Goal: Task Accomplishment & Management: Manage account settings

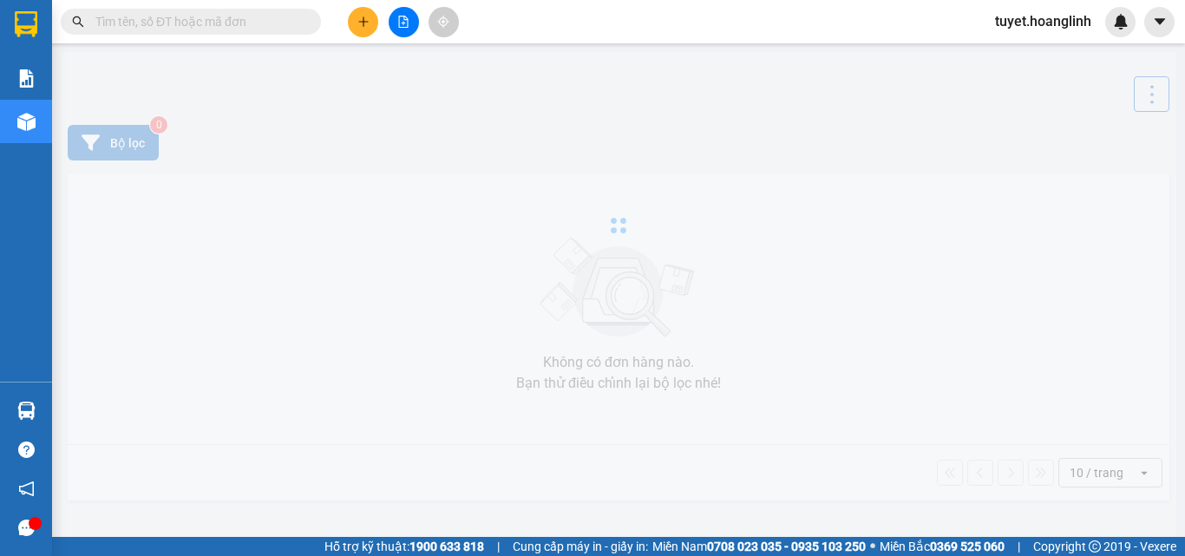
click at [156, 29] on input "text" at bounding box center [197, 21] width 205 height 19
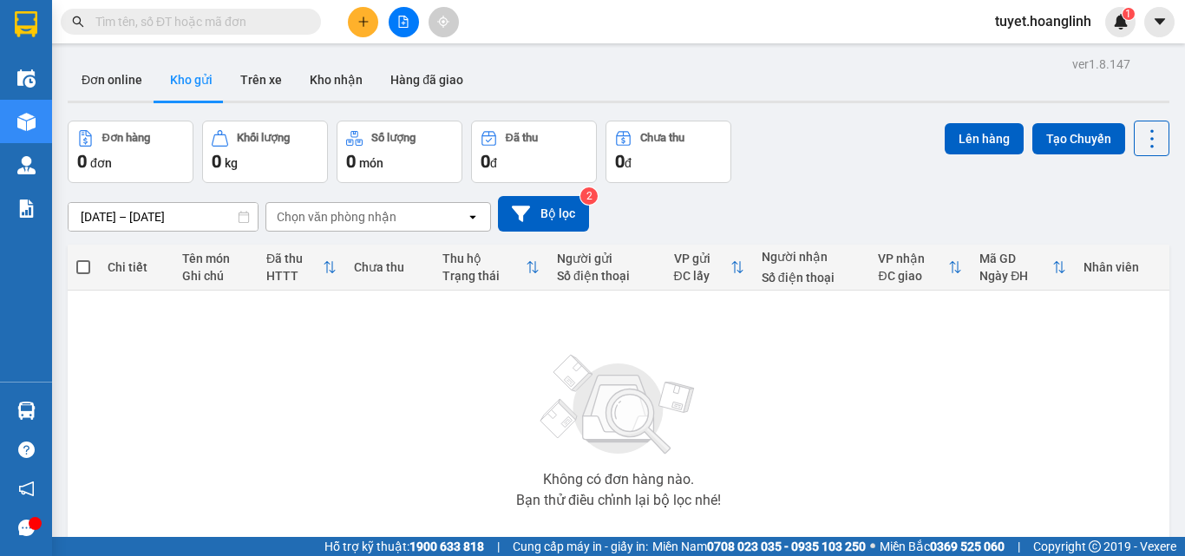
click at [205, 19] on input "text" at bounding box center [197, 21] width 205 height 19
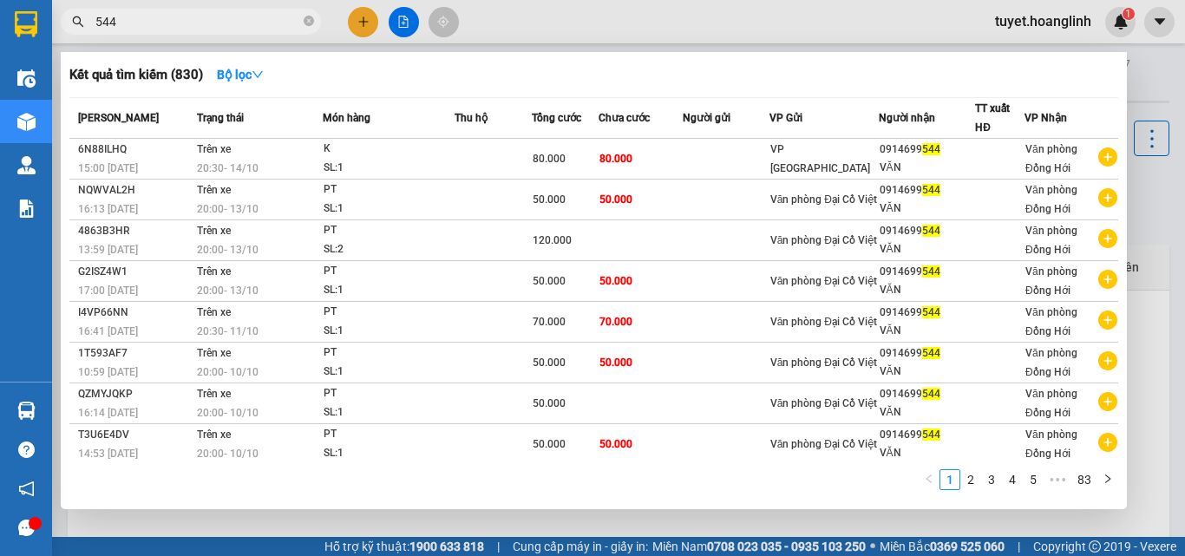
type input "544"
click at [1151, 124] on div at bounding box center [592, 278] width 1185 height 556
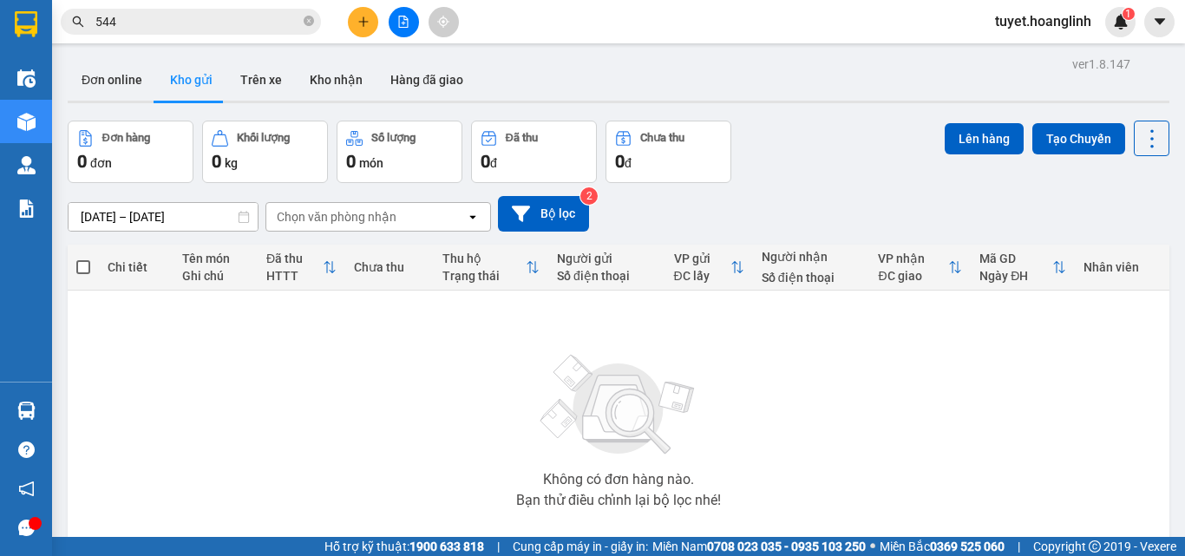
click at [231, 18] on input "544" at bounding box center [197, 21] width 205 height 19
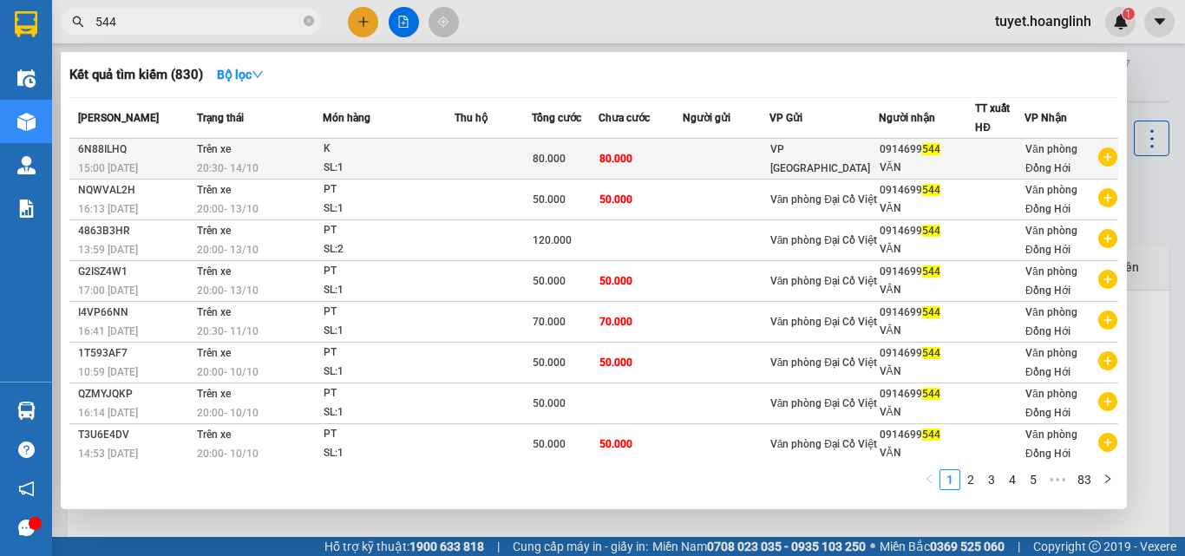
click at [380, 145] on div "K" at bounding box center [388, 149] width 130 height 19
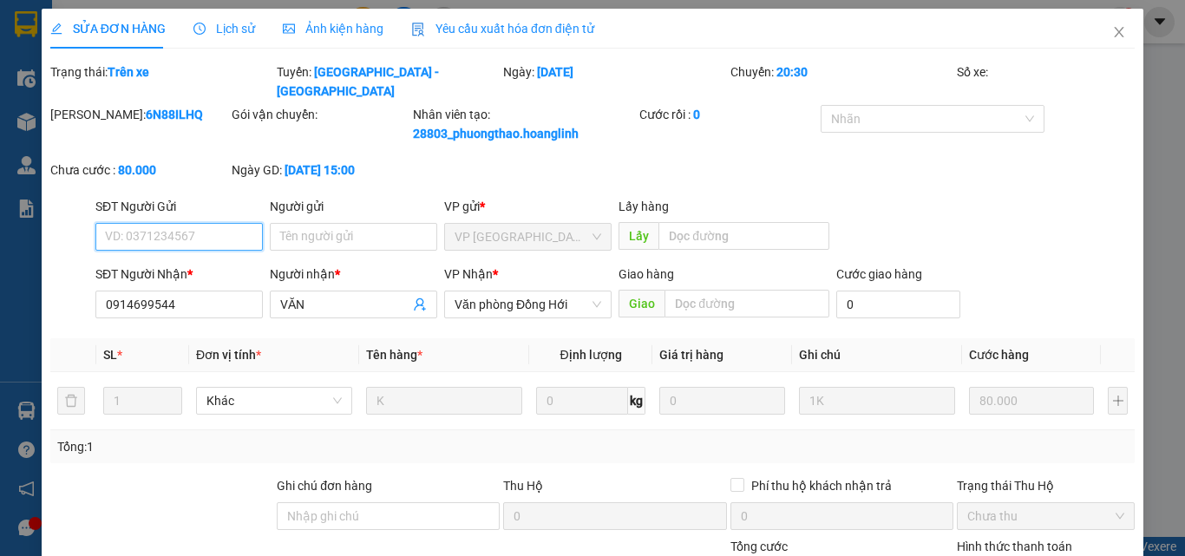
type input "0914699544"
type input "VĂN"
type input "0"
type input "80.000"
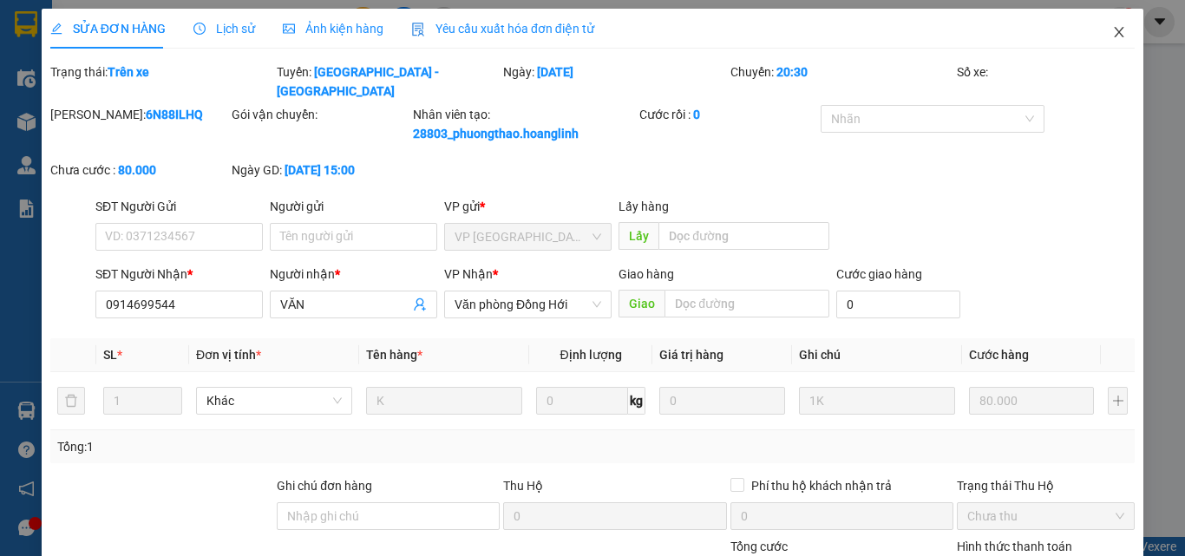
click at [1112, 33] on icon "close" at bounding box center [1119, 32] width 14 height 14
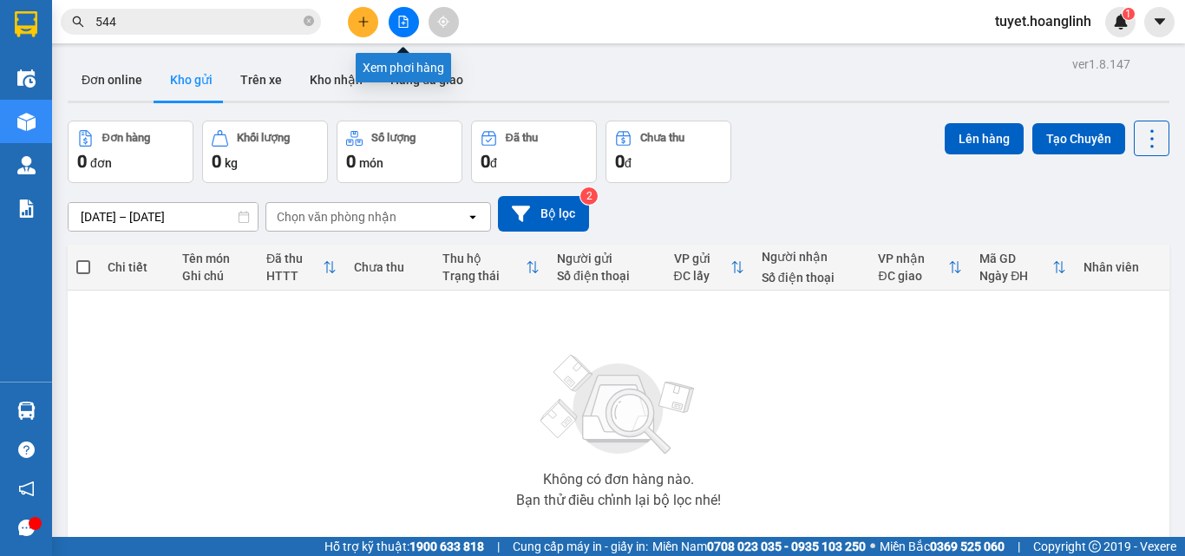
click at [414, 29] on button at bounding box center [403, 22] width 30 height 30
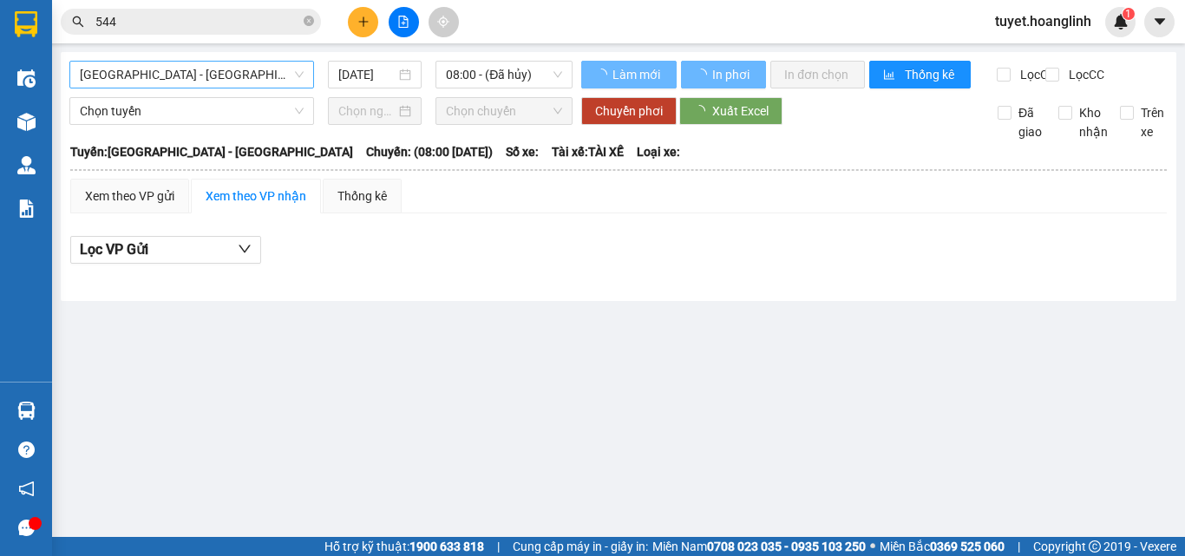
click at [241, 76] on span "[GEOGRAPHIC_DATA] - [GEOGRAPHIC_DATA]" at bounding box center [192, 75] width 224 height 26
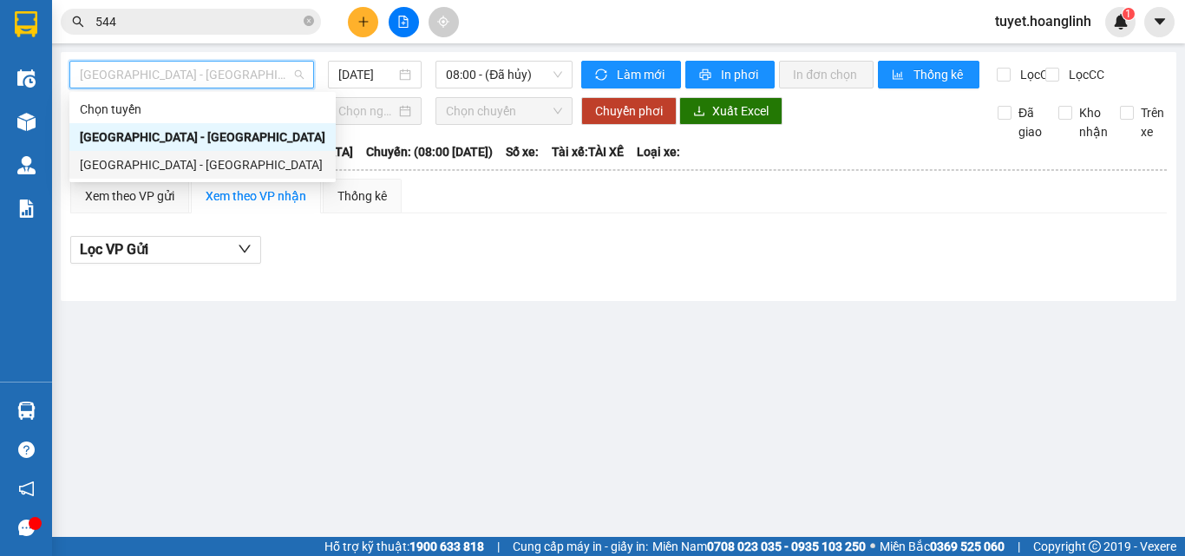
click at [206, 166] on div "[GEOGRAPHIC_DATA] - [GEOGRAPHIC_DATA]" at bounding box center [202, 164] width 245 height 19
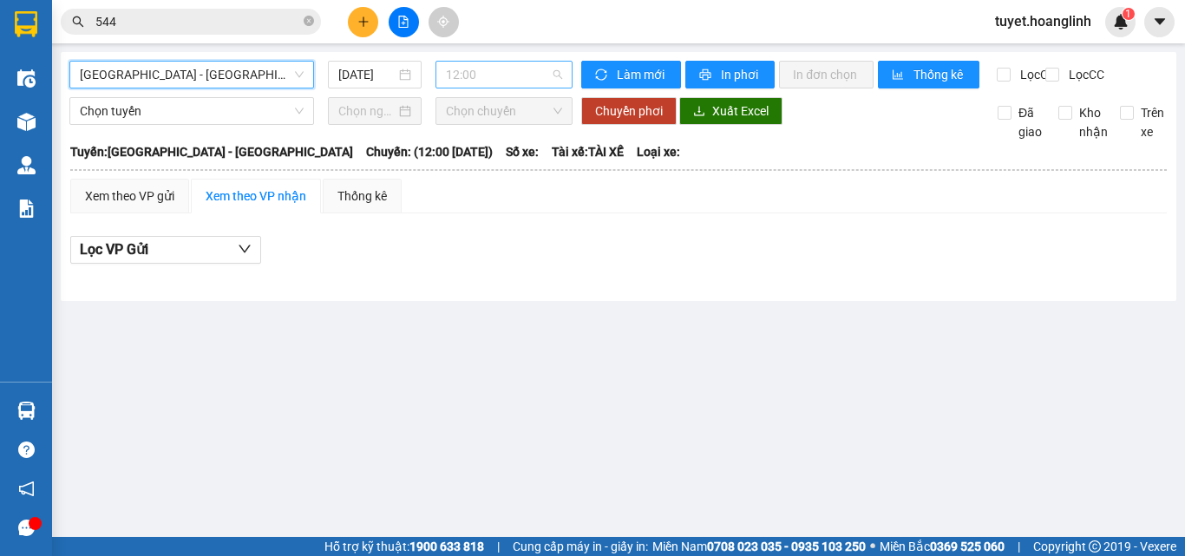
click at [483, 73] on span "12:00" at bounding box center [504, 75] width 116 height 26
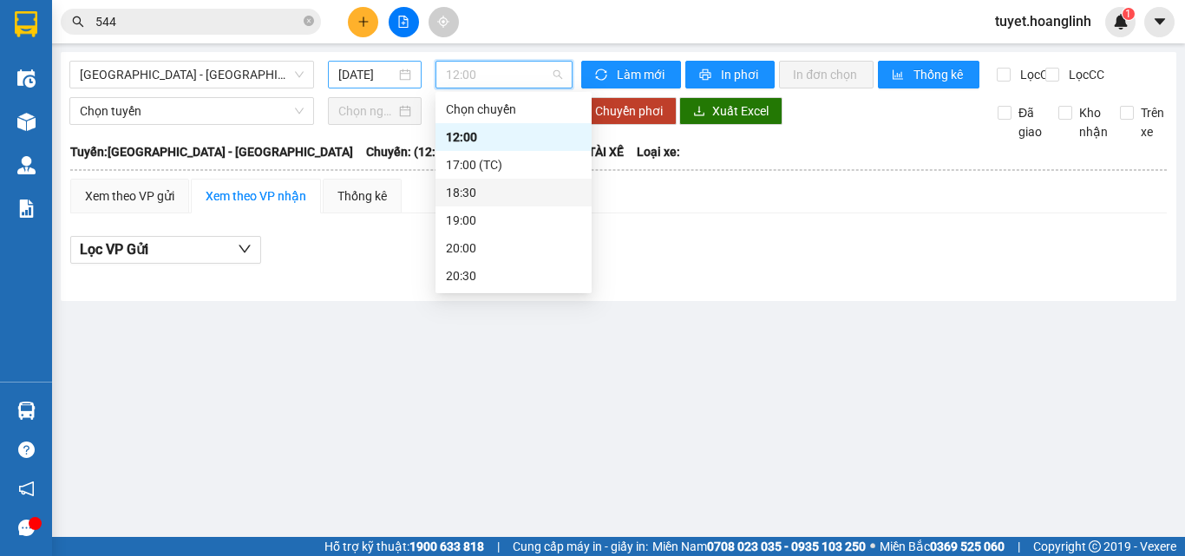
click at [343, 78] on input "[DATE]" at bounding box center [366, 74] width 57 height 19
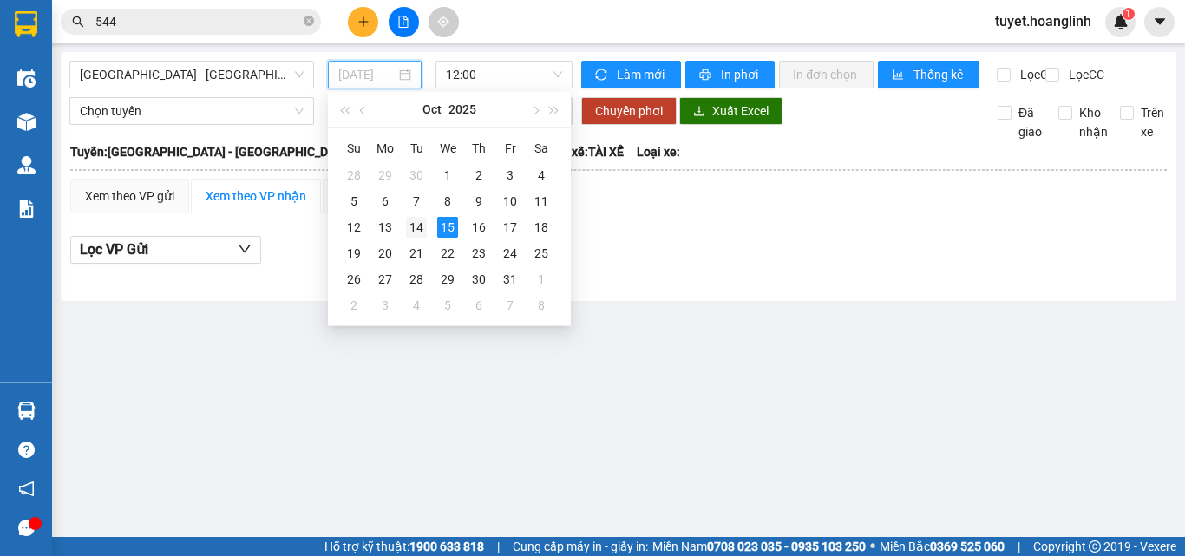
click at [410, 225] on div "14" at bounding box center [416, 227] width 21 height 21
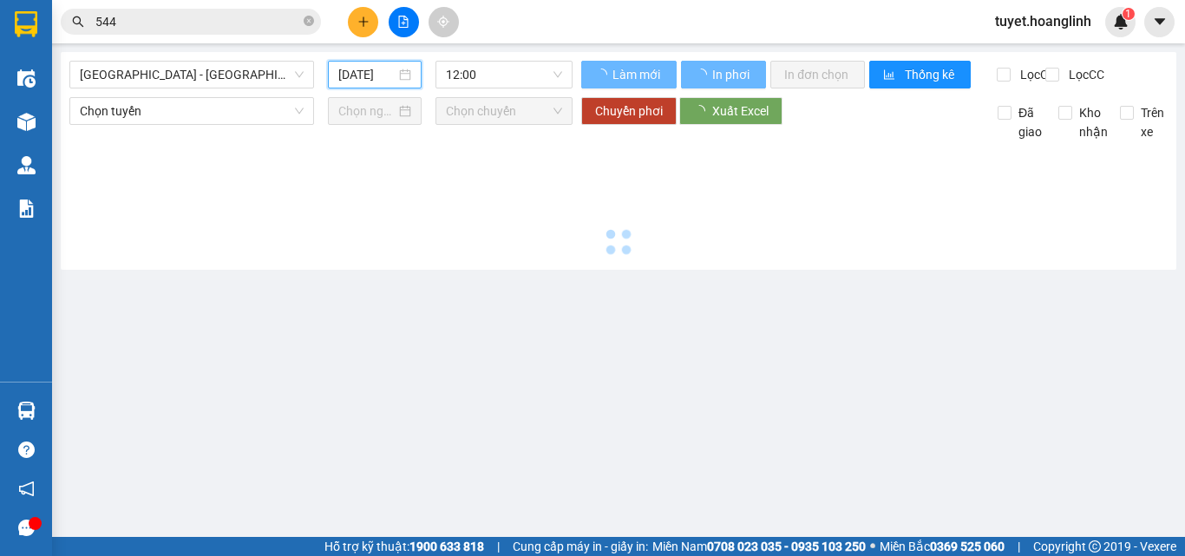
type input "[DATE]"
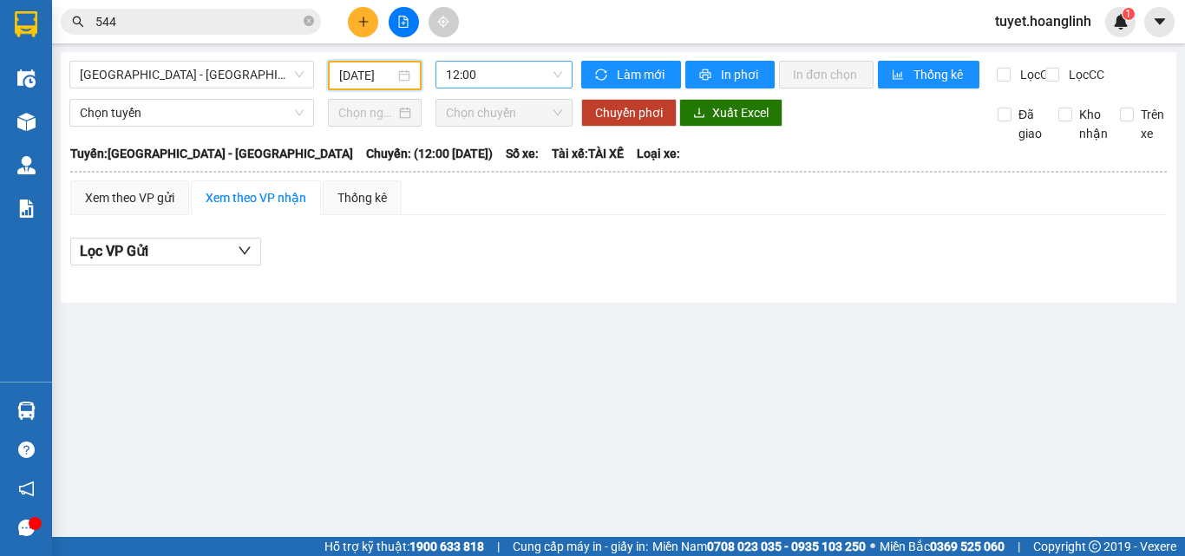
click at [528, 68] on span "12:00" at bounding box center [504, 75] width 116 height 26
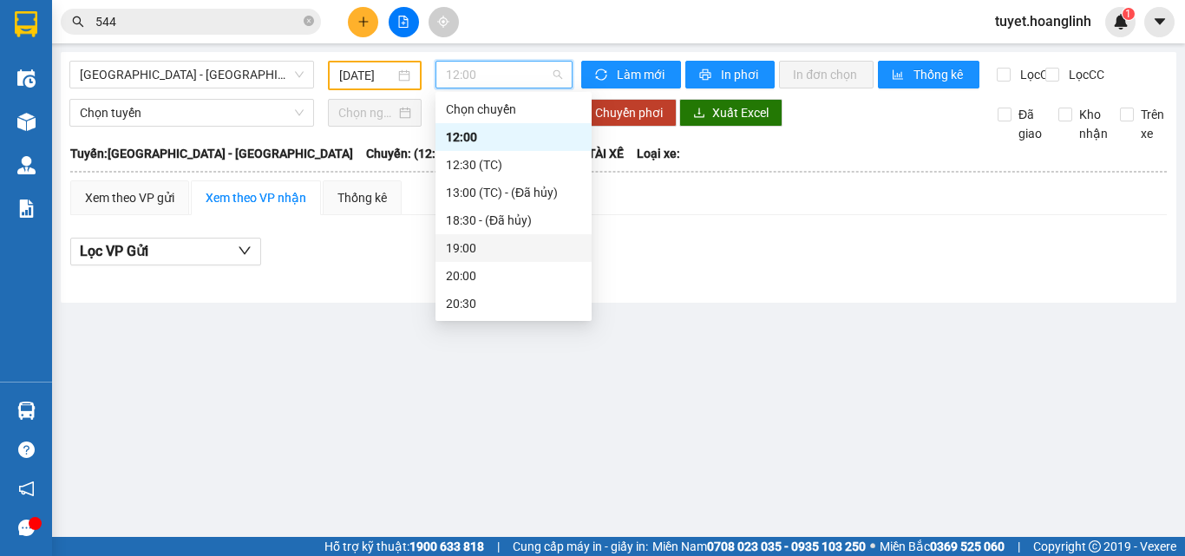
click at [508, 247] on div "19:00" at bounding box center [513, 247] width 135 height 19
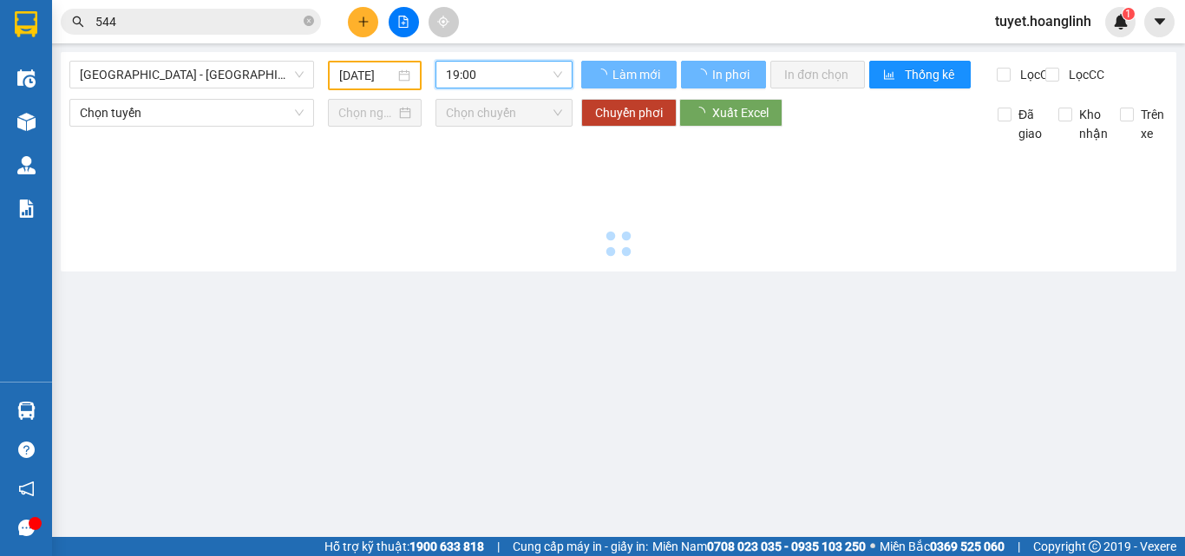
click at [517, 71] on span "19:00" at bounding box center [504, 75] width 116 height 26
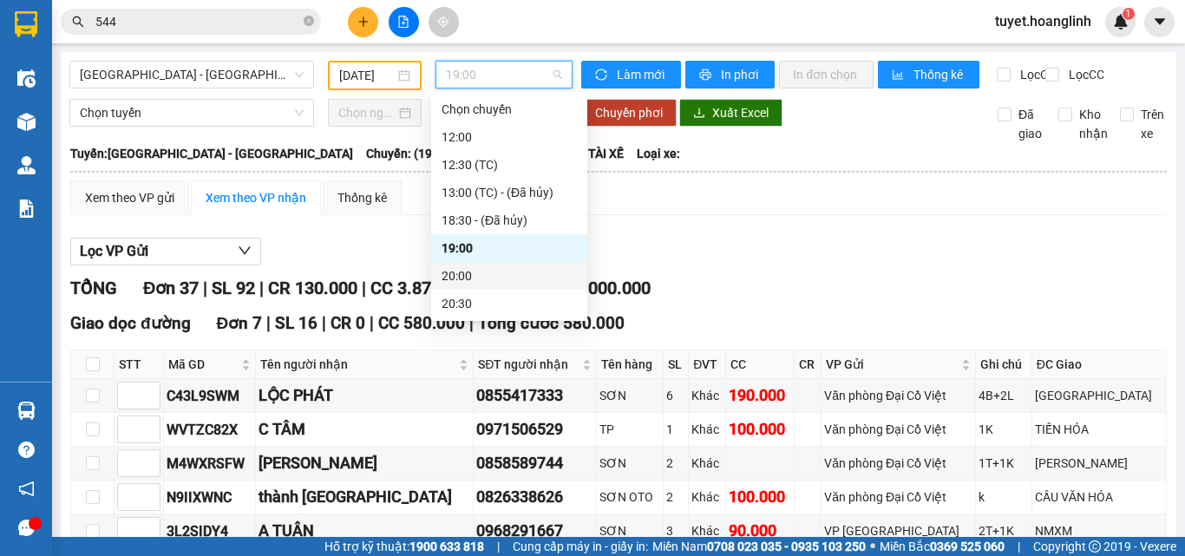
drag, startPoint x: 457, startPoint y: 271, endPoint x: 447, endPoint y: 278, distance: 12.5
click at [457, 272] on div "20:00" at bounding box center [508, 275] width 135 height 19
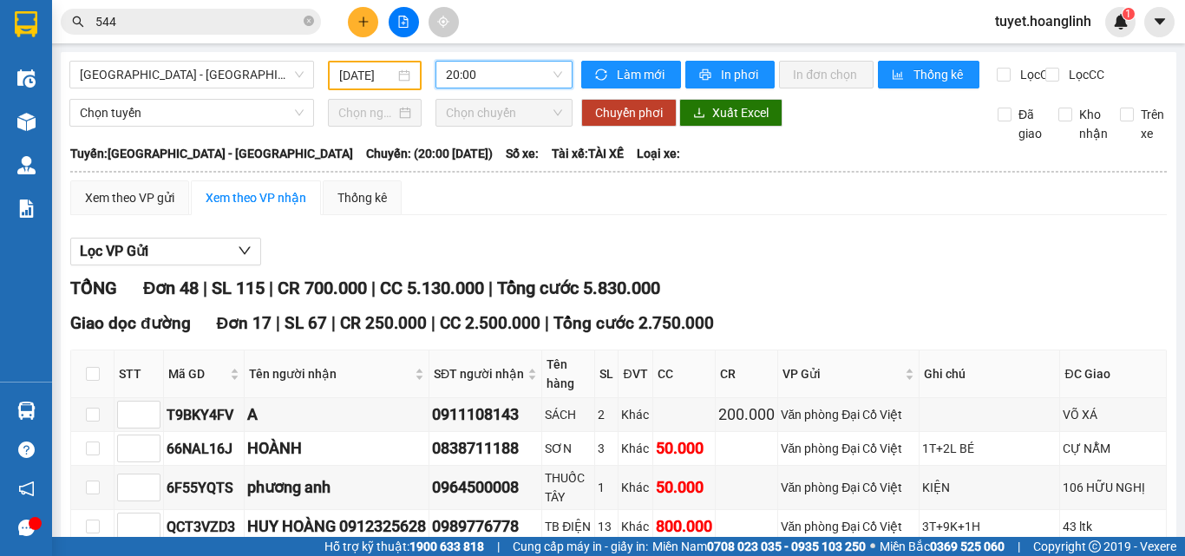
click at [480, 75] on span "20:00" at bounding box center [504, 75] width 116 height 26
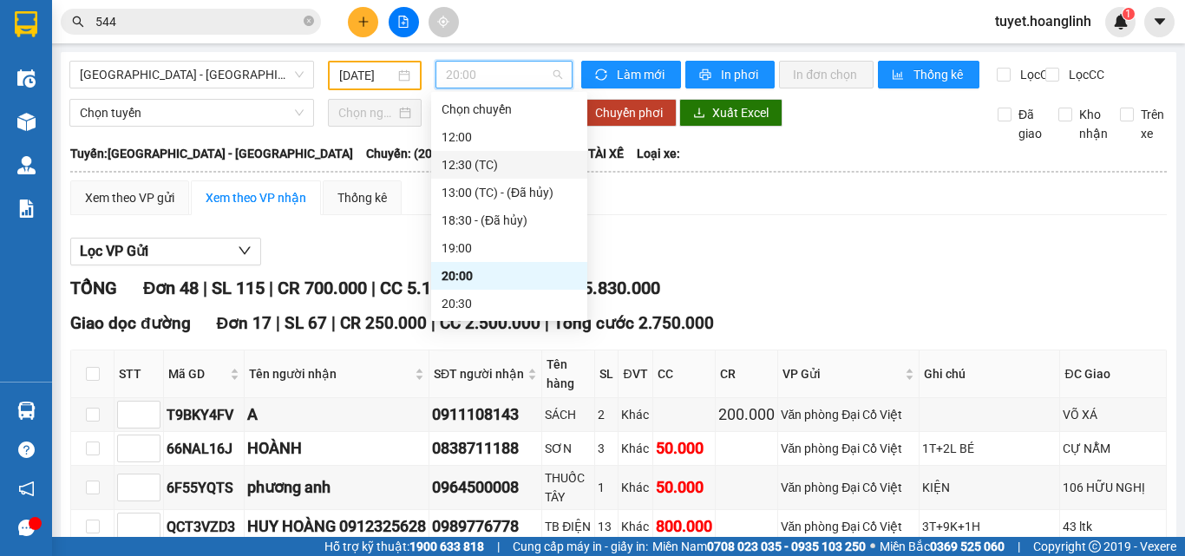
click at [491, 154] on div "12:30 (TC)" at bounding box center [509, 165] width 156 height 28
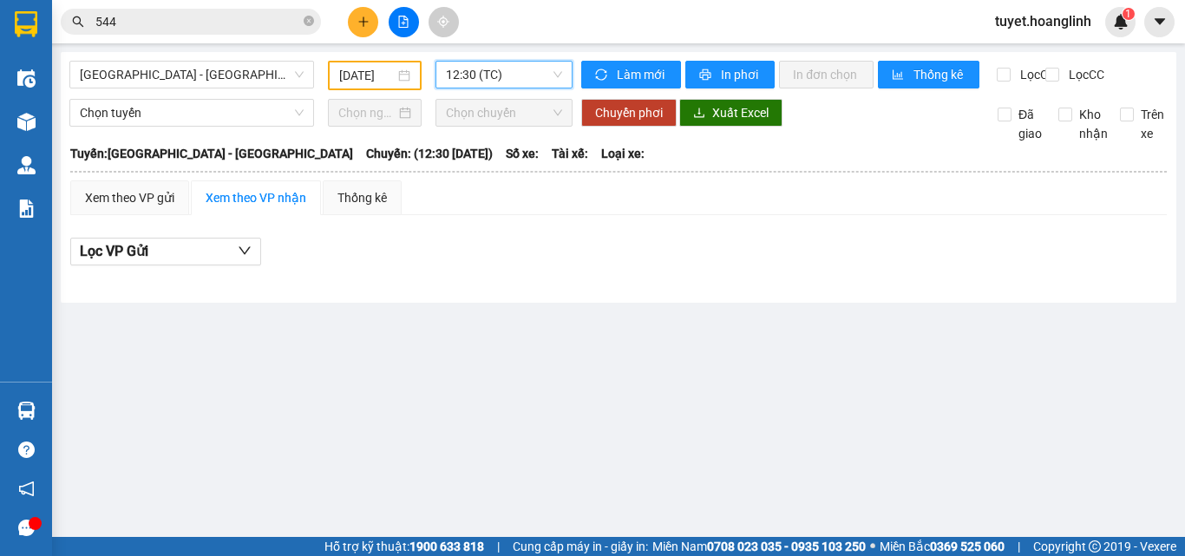
click at [185, 26] on input "544" at bounding box center [197, 21] width 205 height 19
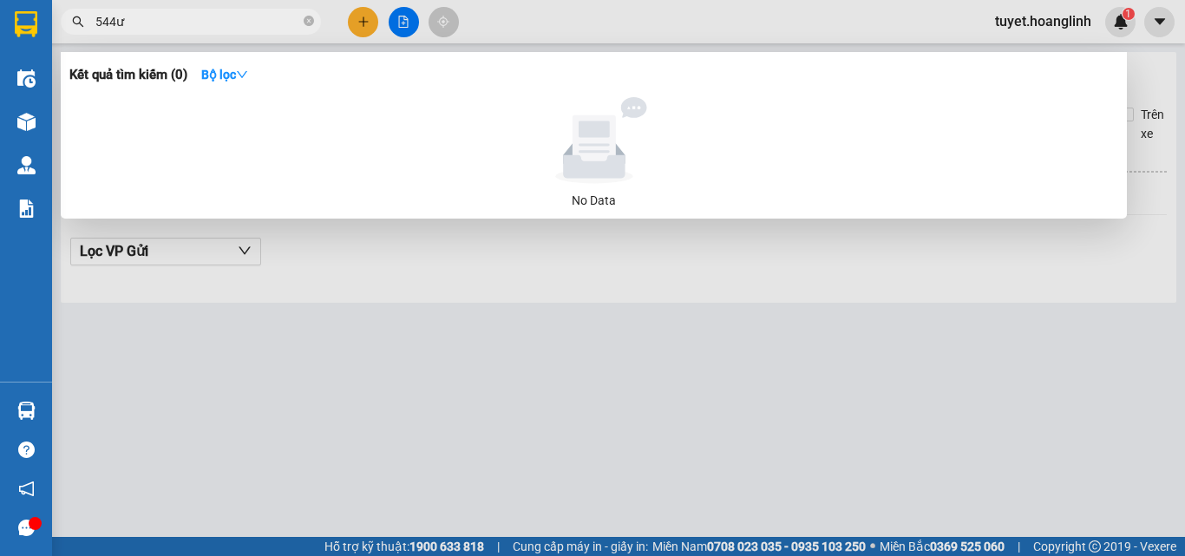
click at [185, 25] on input "544ư" at bounding box center [197, 21] width 205 height 19
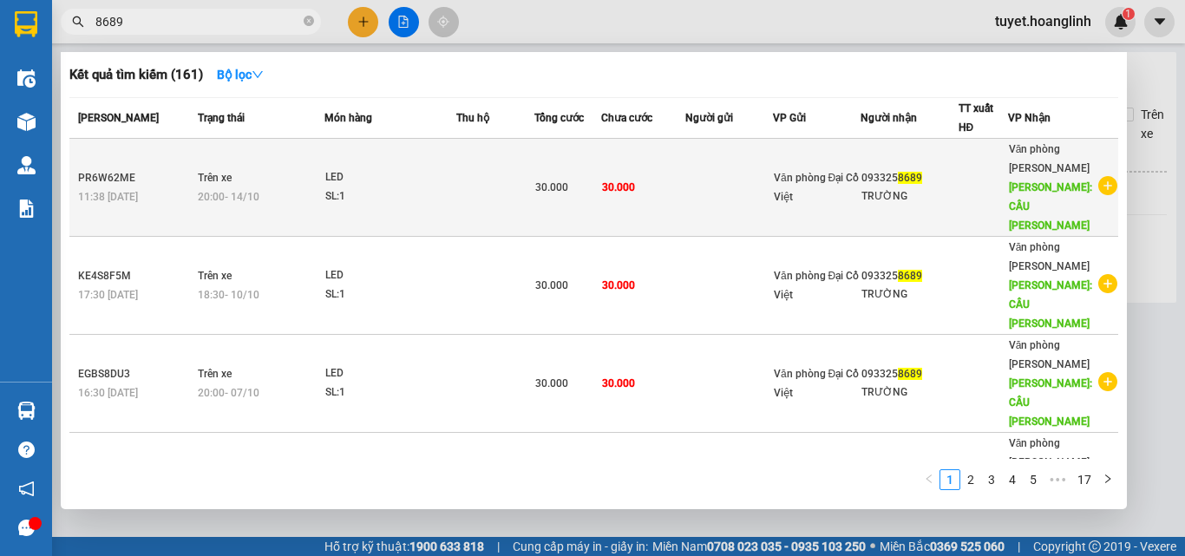
type input "8689"
click at [397, 168] on div "LED" at bounding box center [390, 177] width 130 height 19
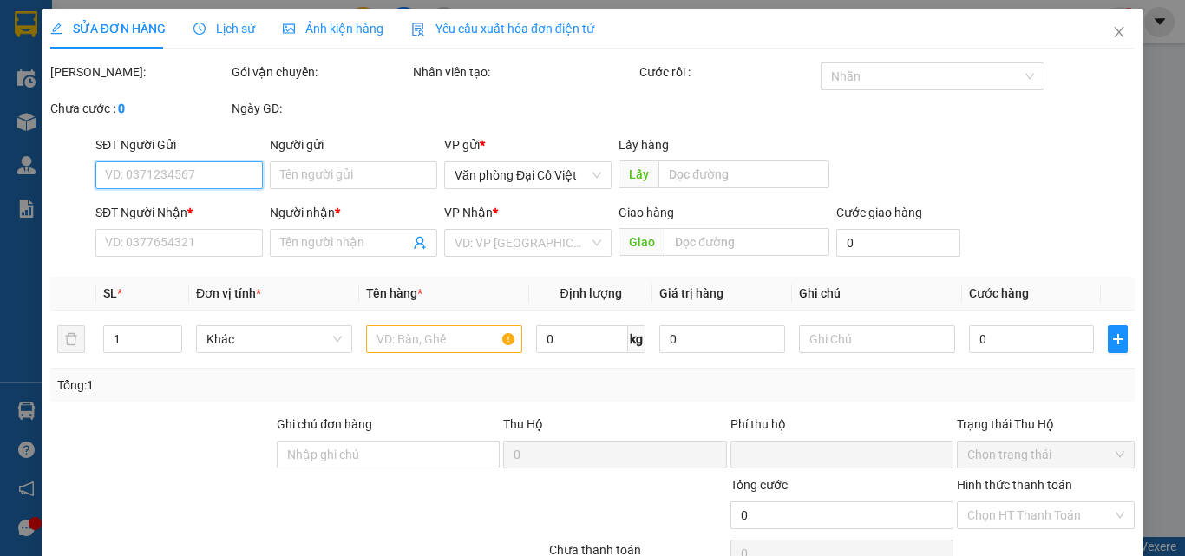
type input "0933258689"
type input "TRƯỜNG"
type input "CẦU [PERSON_NAME]"
type input "0"
type input "30.000"
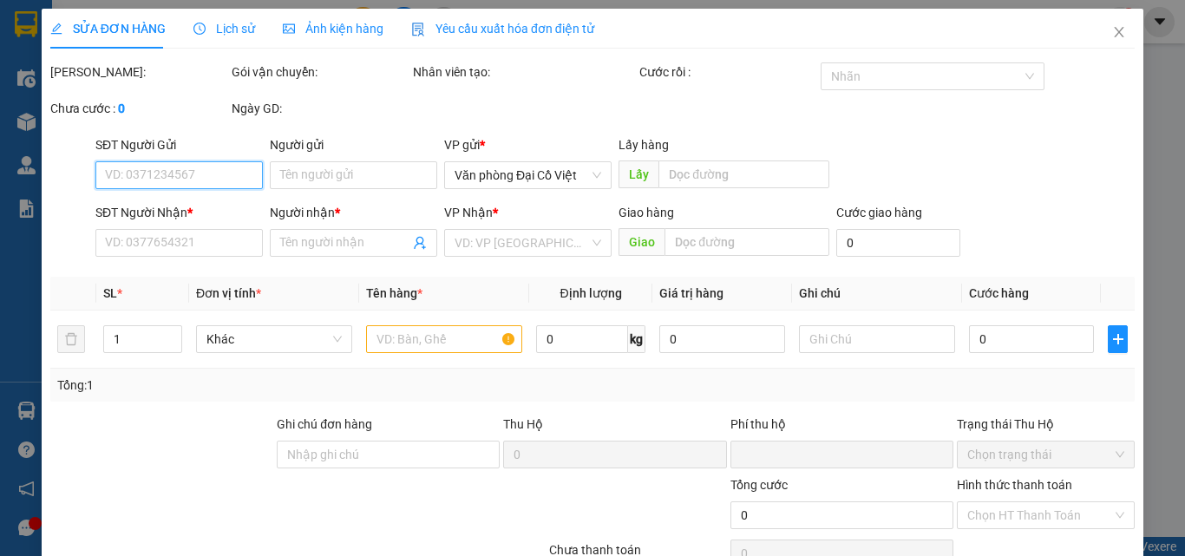
type input "30.000"
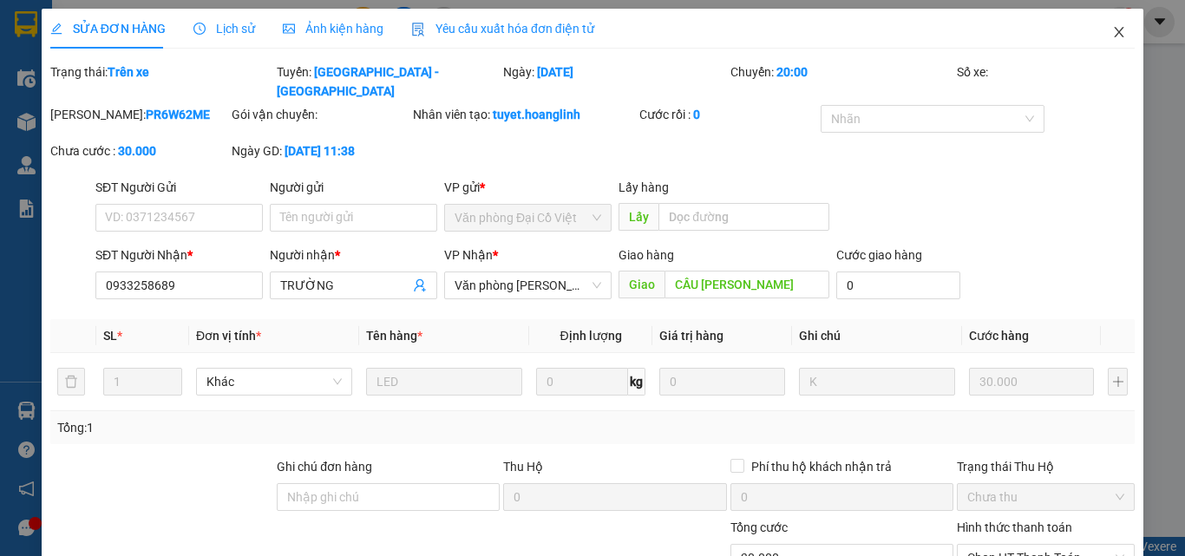
click at [1114, 34] on icon "close" at bounding box center [1119, 32] width 10 height 10
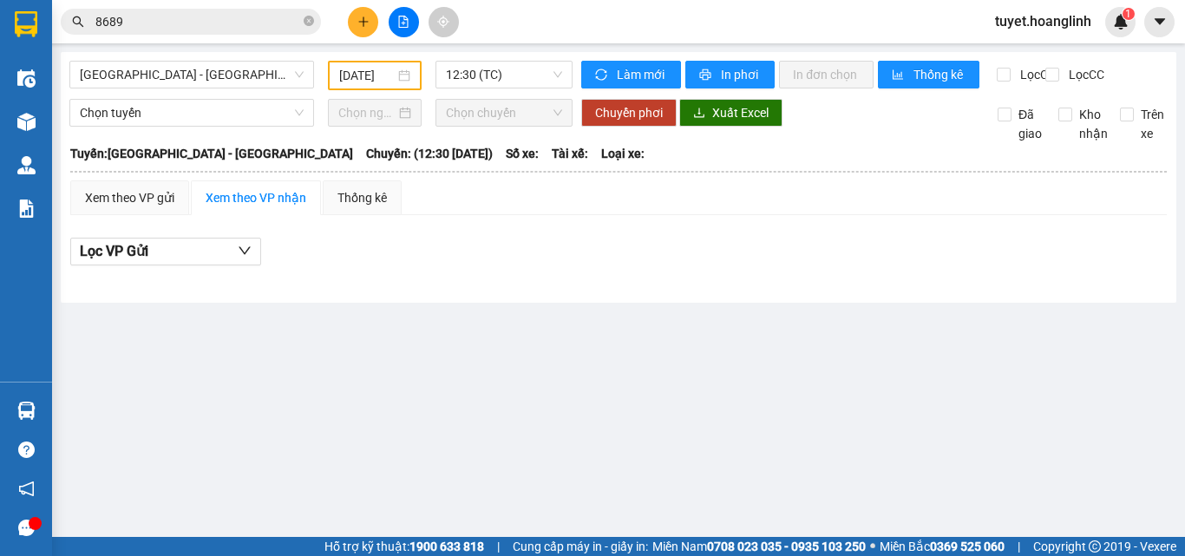
click at [156, 29] on input "8689" at bounding box center [197, 21] width 205 height 19
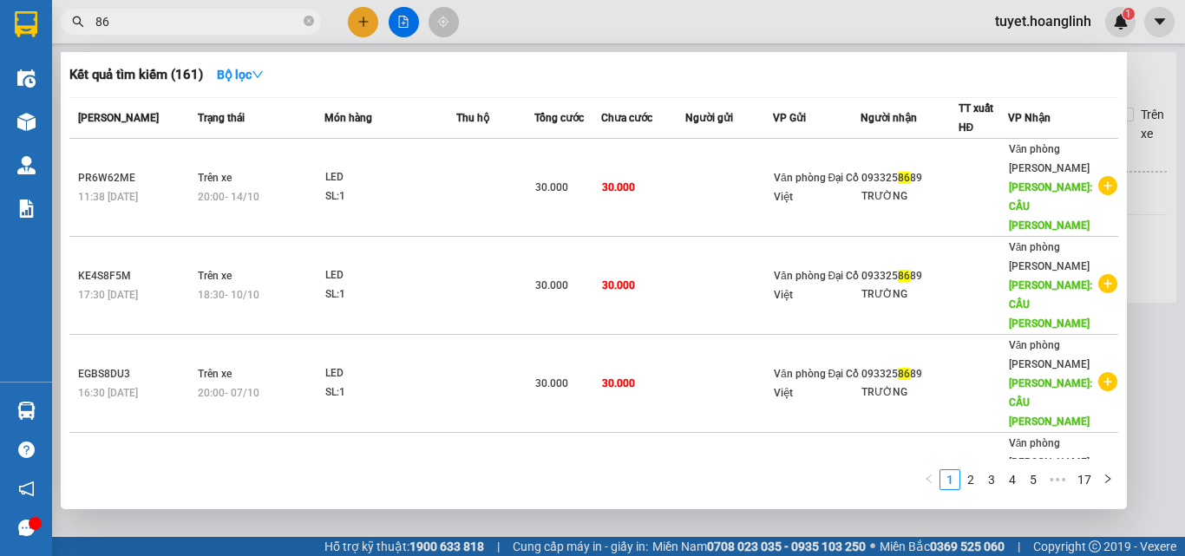
type input "8"
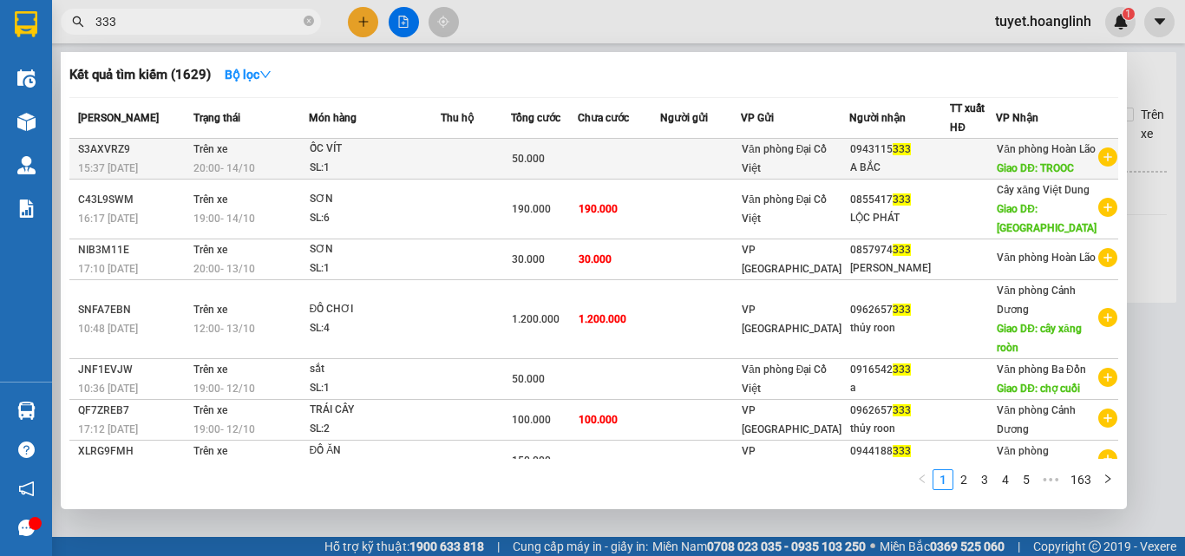
type input "333"
click at [306, 151] on td "Trên xe 20:00 [DATE]" at bounding box center [249, 159] width 120 height 41
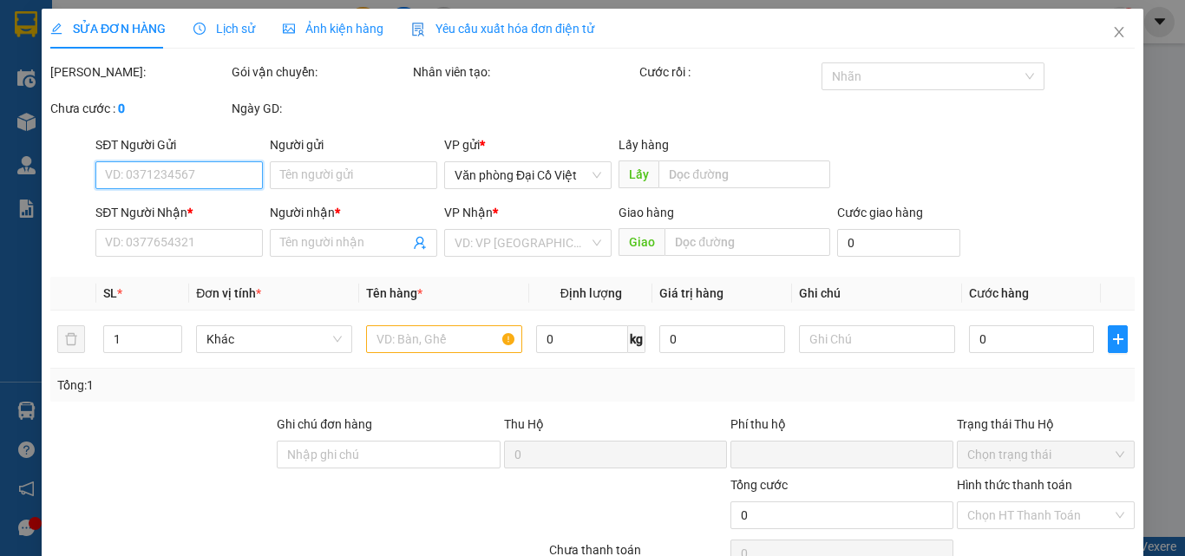
type input "0943115333"
type input "A BẮC"
type input "TROOC"
type input "0"
type input "50.000"
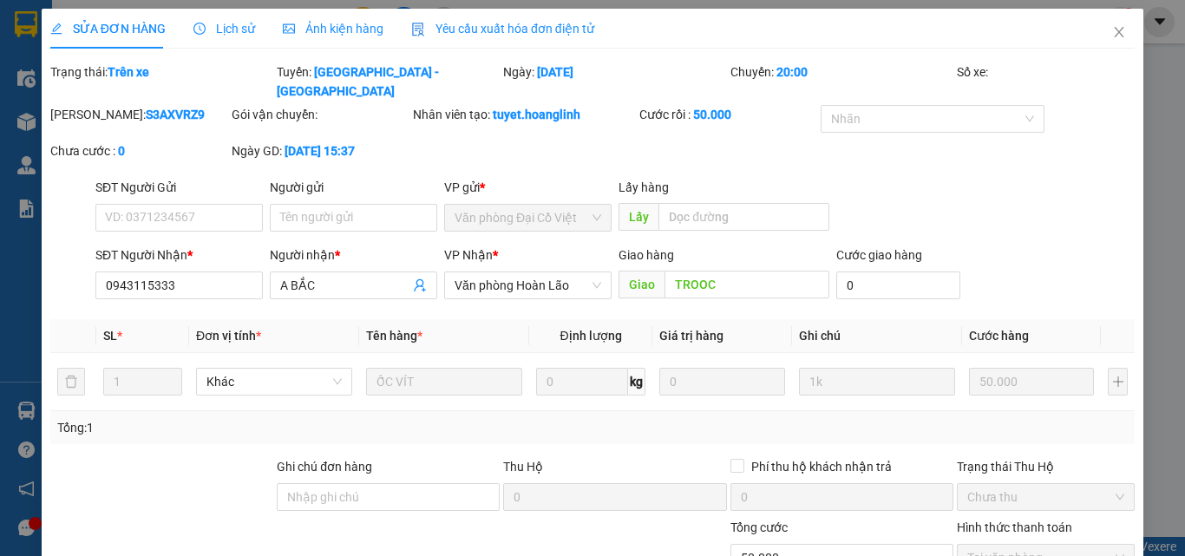
click at [302, 144] on b "[DATE] 15:37" at bounding box center [319, 151] width 70 height 14
click at [317, 144] on b "[DATE] 15:37" at bounding box center [319, 151] width 70 height 14
click at [1112, 38] on icon "close" at bounding box center [1119, 32] width 14 height 14
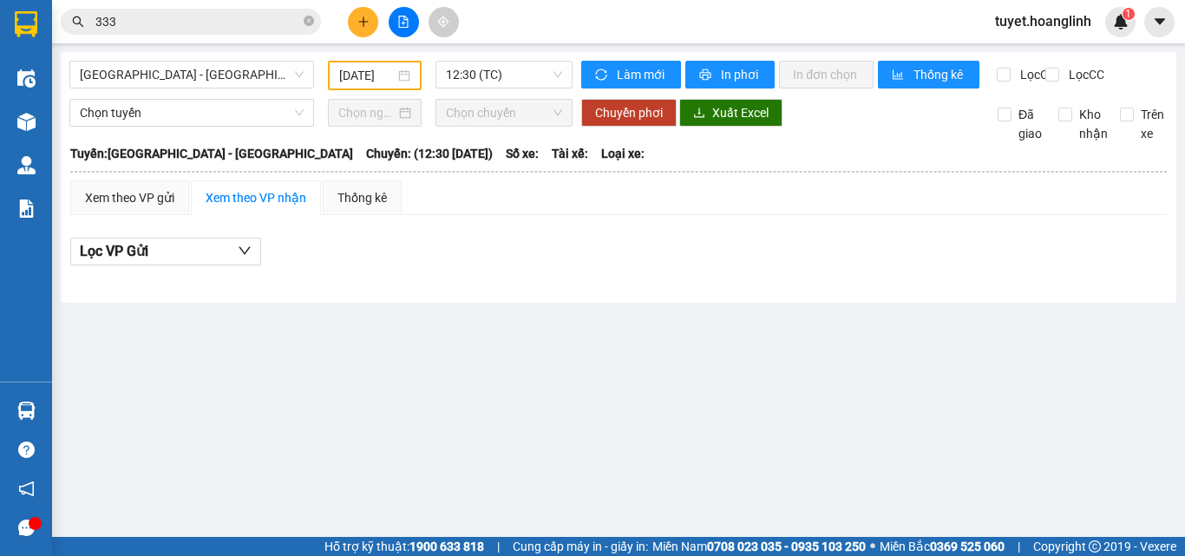
click at [167, 26] on input "333" at bounding box center [197, 21] width 205 height 19
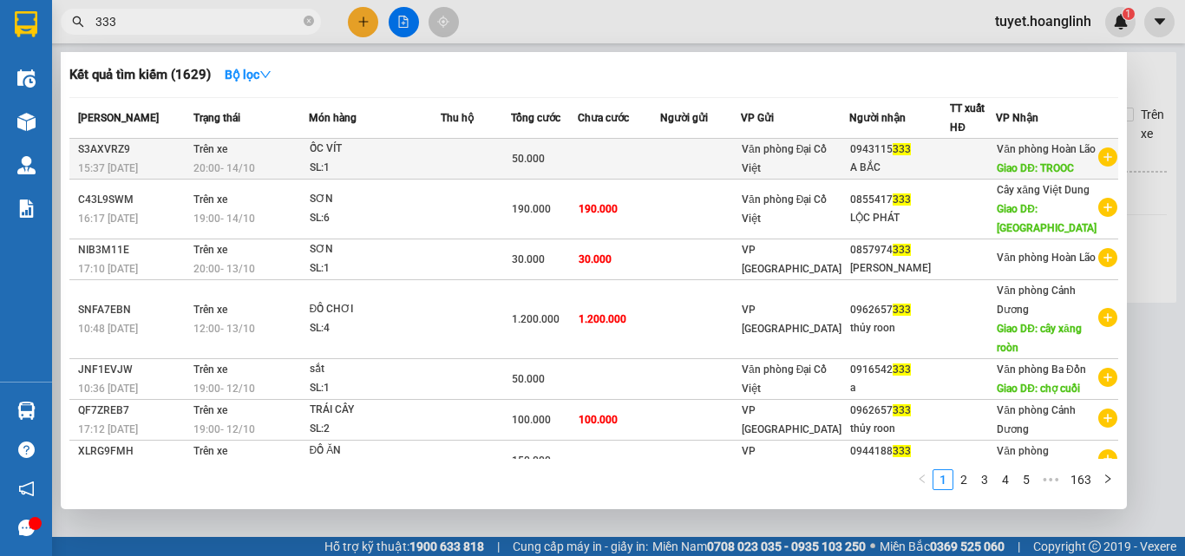
click at [362, 178] on div "SL: 1" at bounding box center [375, 168] width 130 height 19
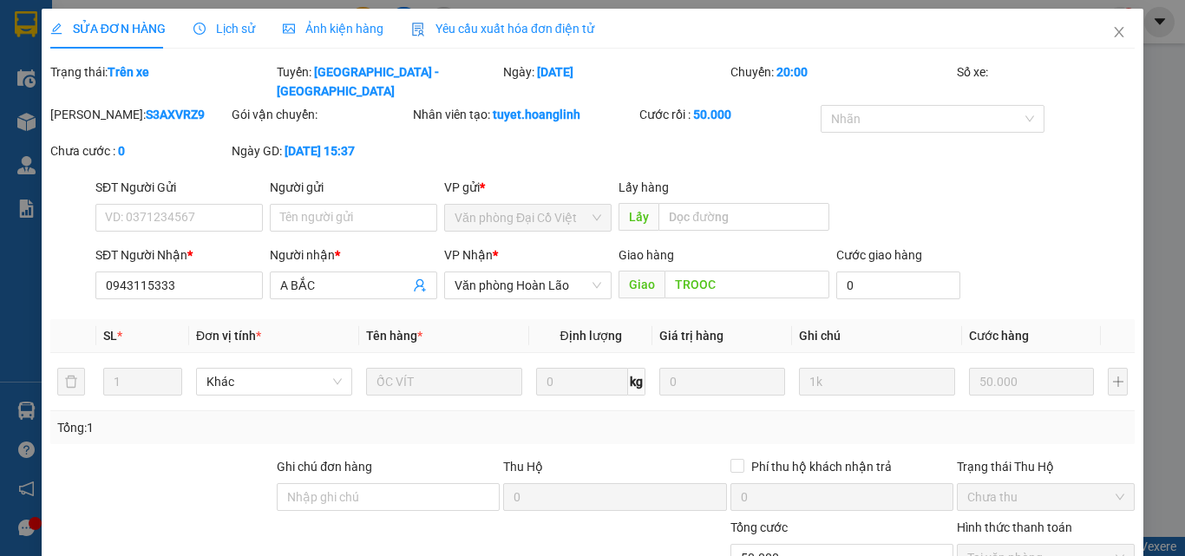
type input "0943115333"
type input "A BẮC"
type input "TROOC"
type input "0"
type input "50.000"
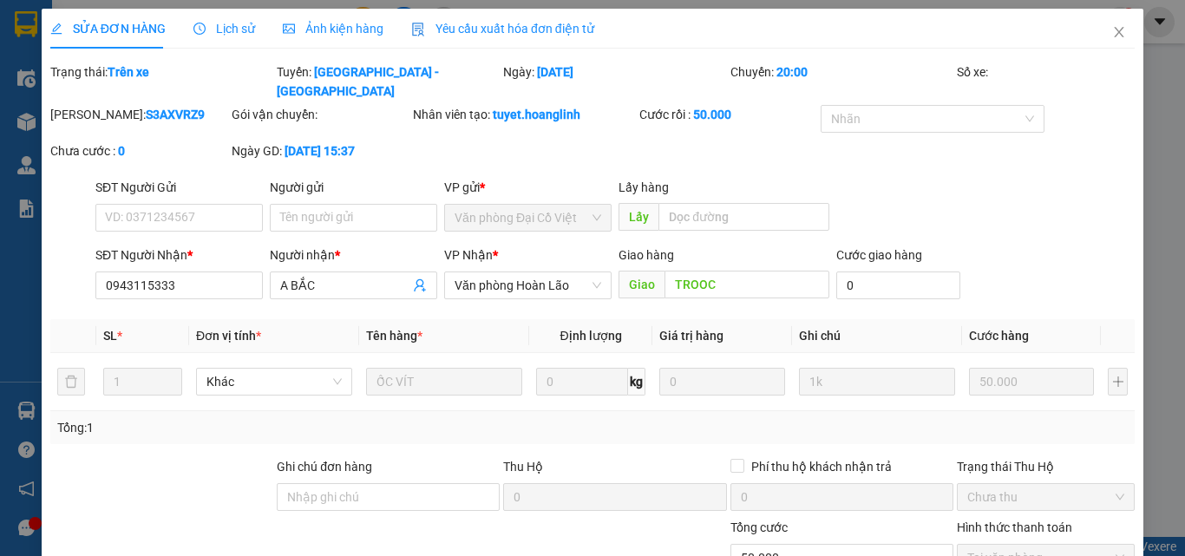
click at [316, 144] on b "[DATE] 15:37" at bounding box center [319, 151] width 70 height 14
click at [380, 178] on div "Người gửi" at bounding box center [353, 187] width 167 height 19
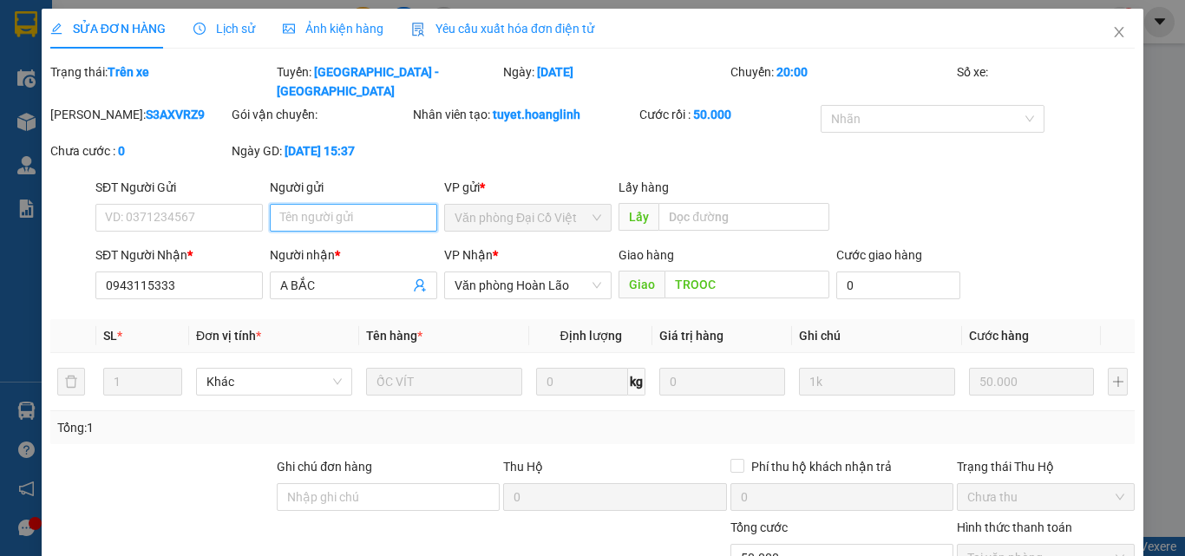
click at [380, 204] on input "Người gửi" at bounding box center [353, 218] width 167 height 28
click at [1112, 30] on icon "close" at bounding box center [1119, 32] width 14 height 14
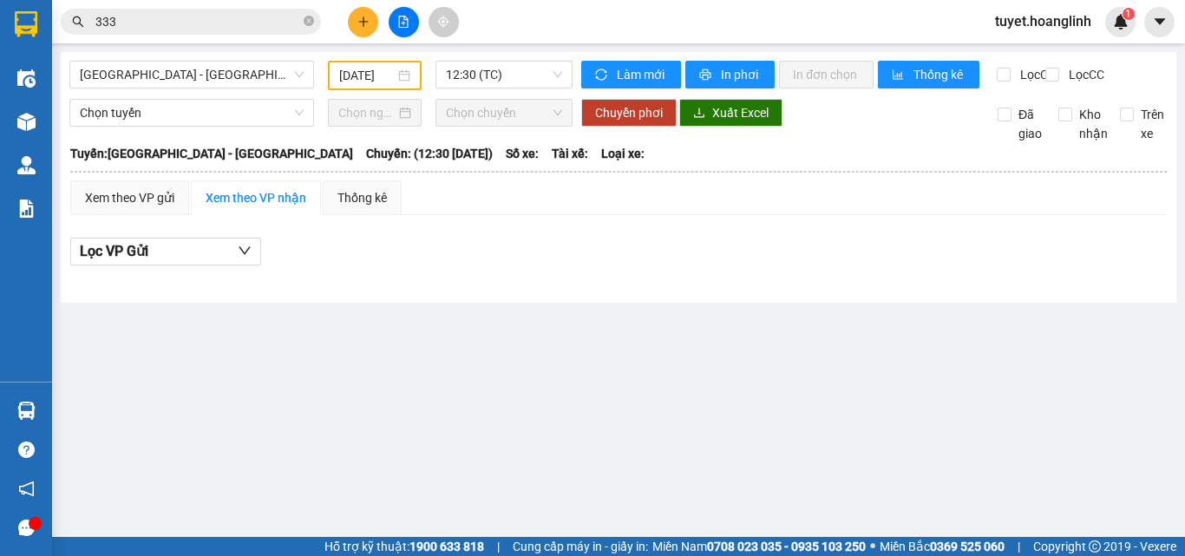
click at [407, 25] on icon "file-add" at bounding box center [403, 22] width 12 height 12
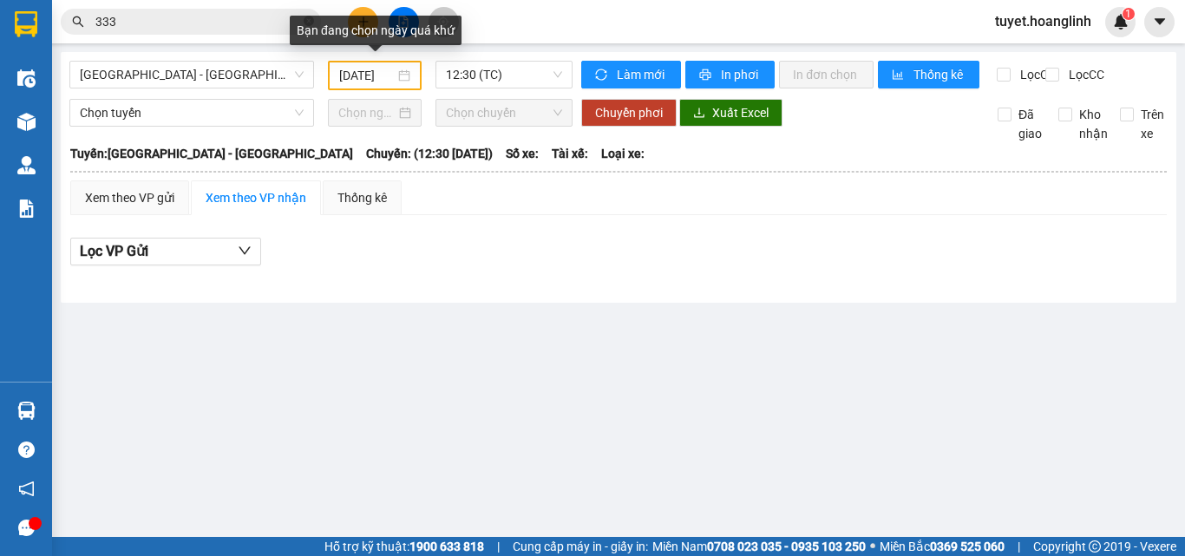
click at [358, 79] on input "[DATE]" at bounding box center [366, 75] width 55 height 19
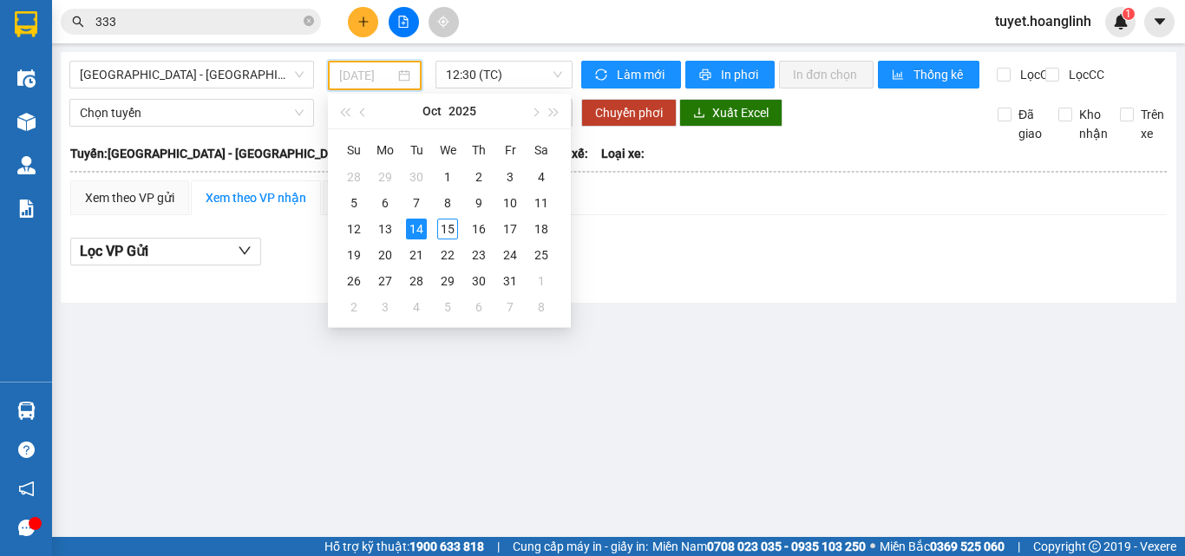
type input "[DATE]"
click at [408, 231] on div "14" at bounding box center [416, 229] width 21 height 21
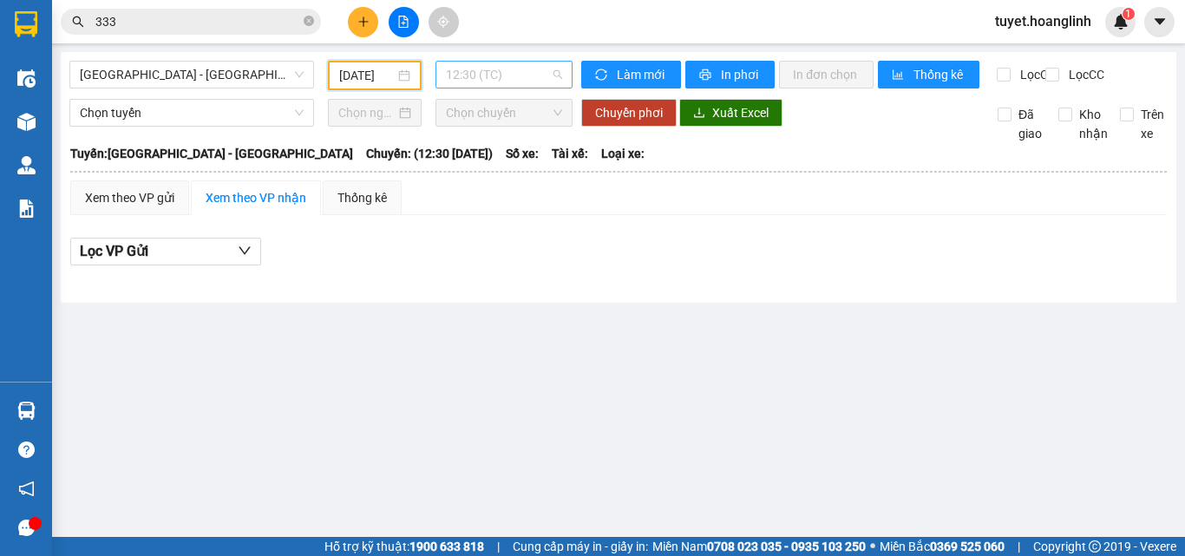
click at [519, 70] on span "12:30 (TC)" at bounding box center [504, 75] width 116 height 26
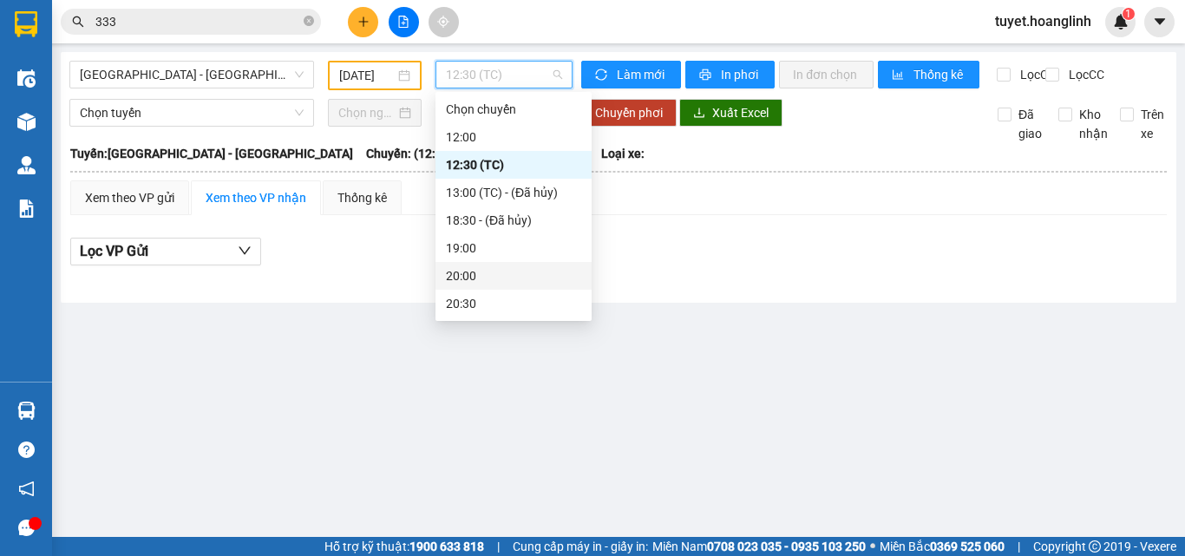
click at [486, 271] on div "20:00" at bounding box center [513, 275] width 135 height 19
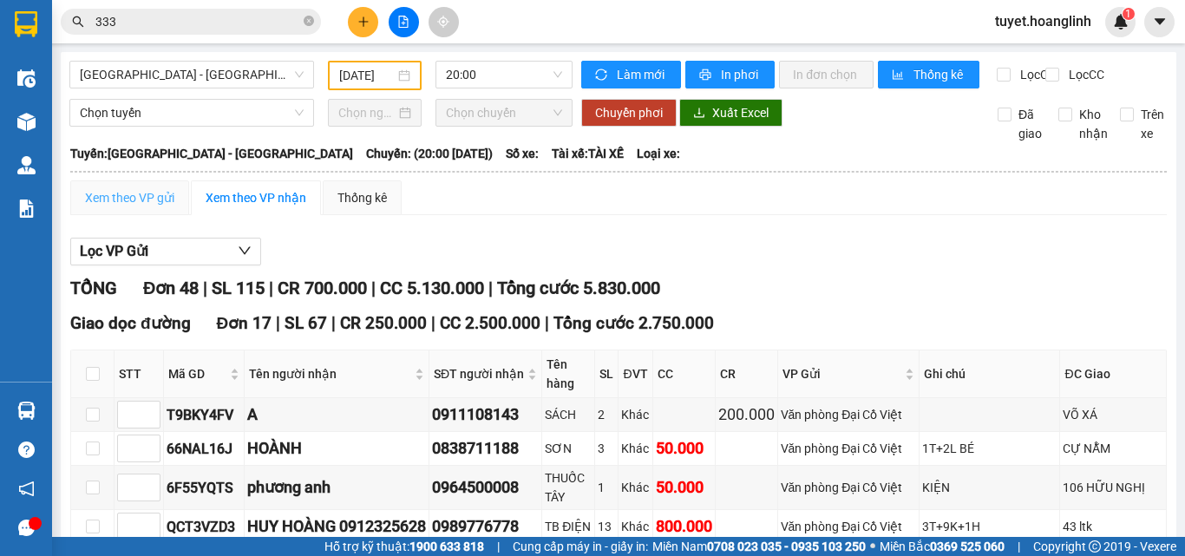
click at [155, 199] on div "Xem theo VP gửi" at bounding box center [129, 197] width 119 height 35
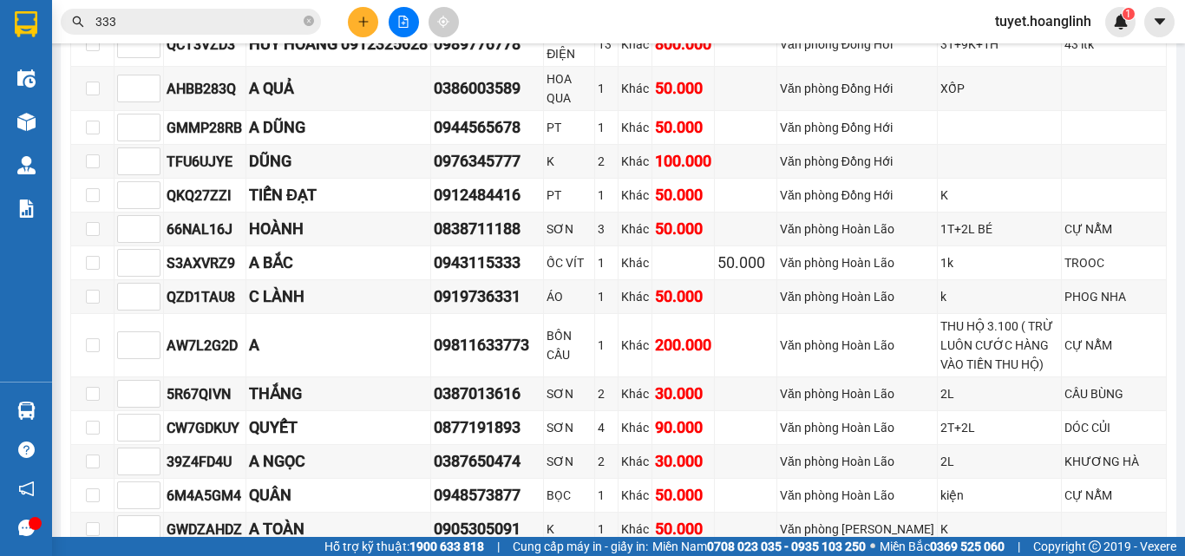
scroll to position [1041, 0]
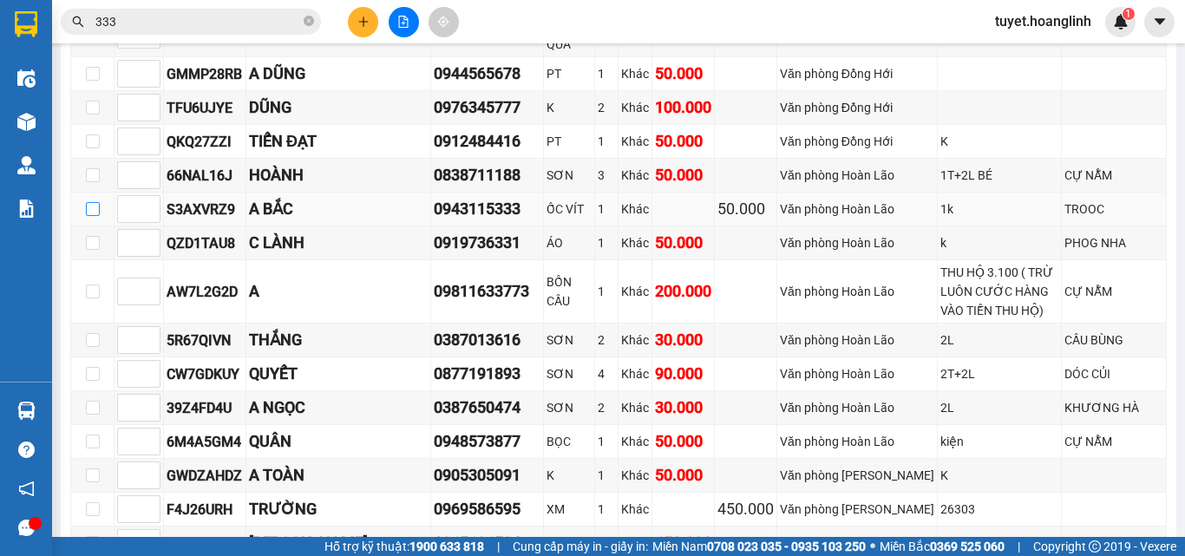
click at [93, 208] on input "checkbox" at bounding box center [93, 209] width 14 height 14
checkbox input "true"
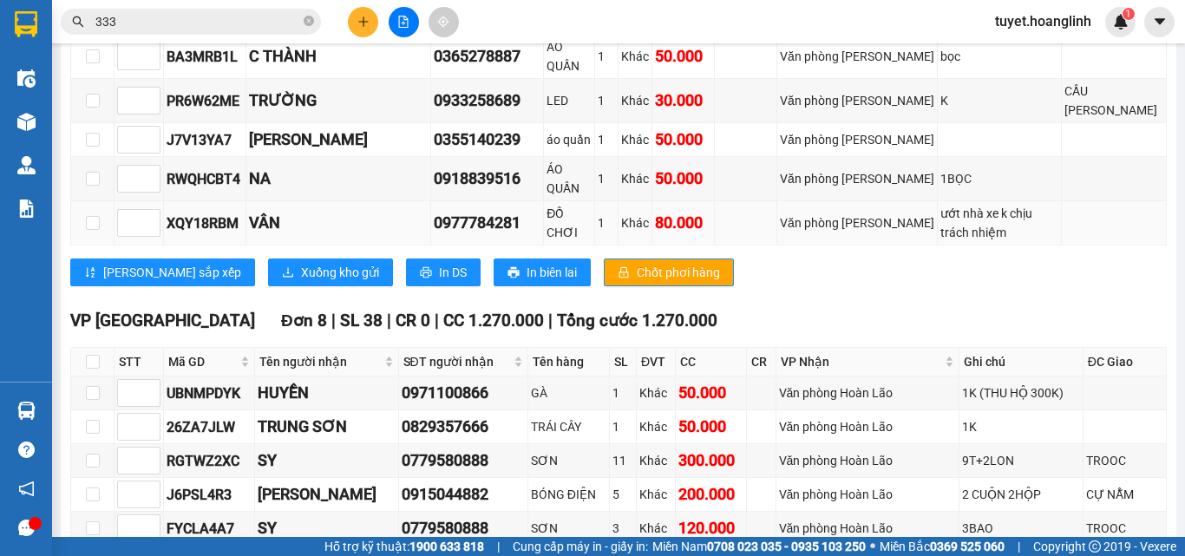
scroll to position [1734, 0]
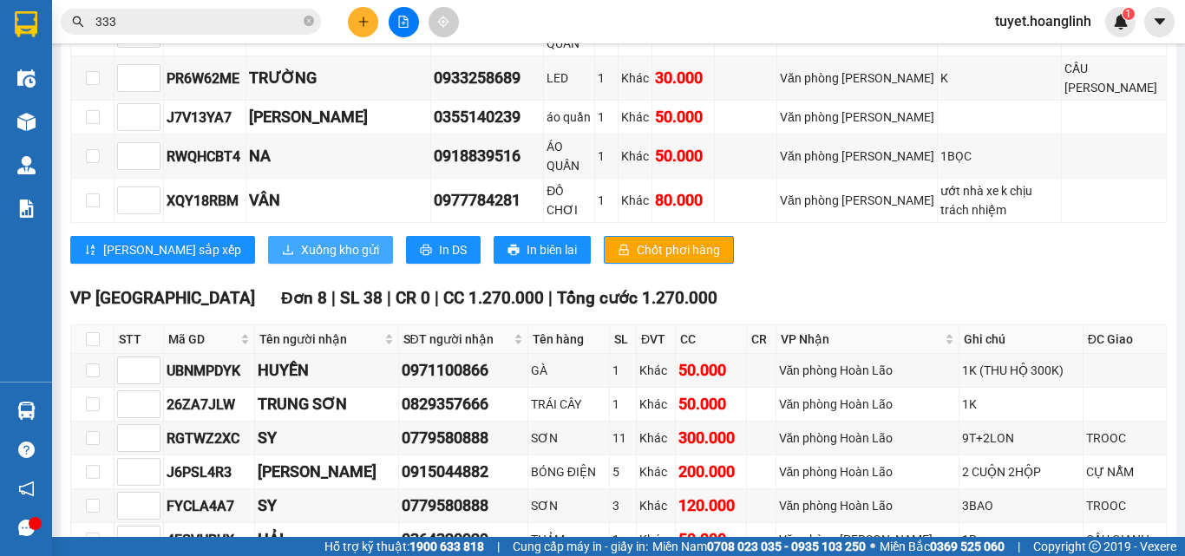
click at [301, 259] on span "Xuống kho gửi" at bounding box center [340, 249] width 78 height 19
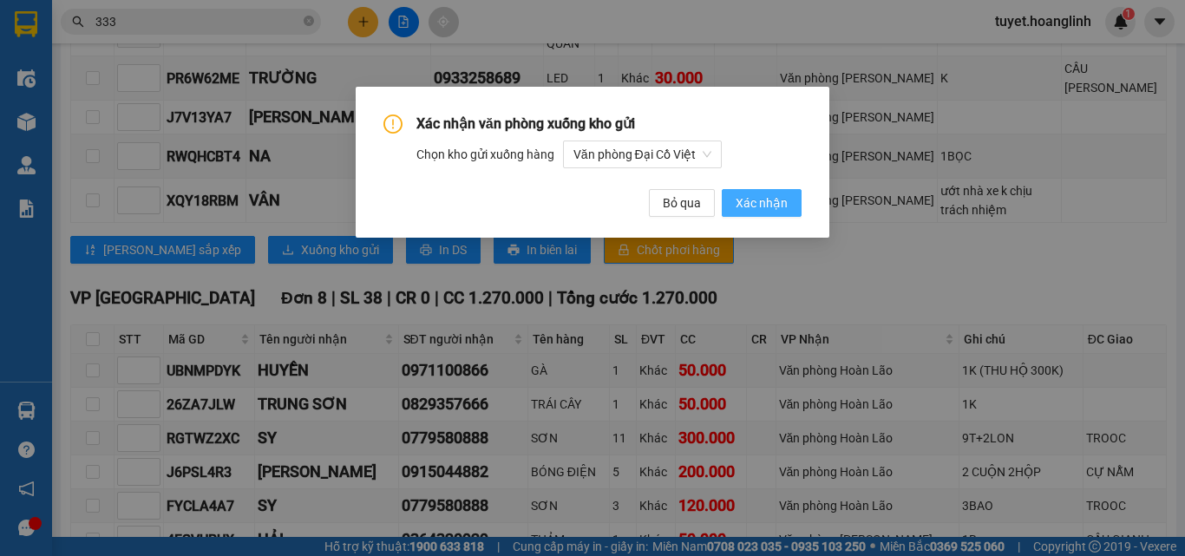
click at [741, 199] on span "Xác nhận" at bounding box center [761, 202] width 52 height 19
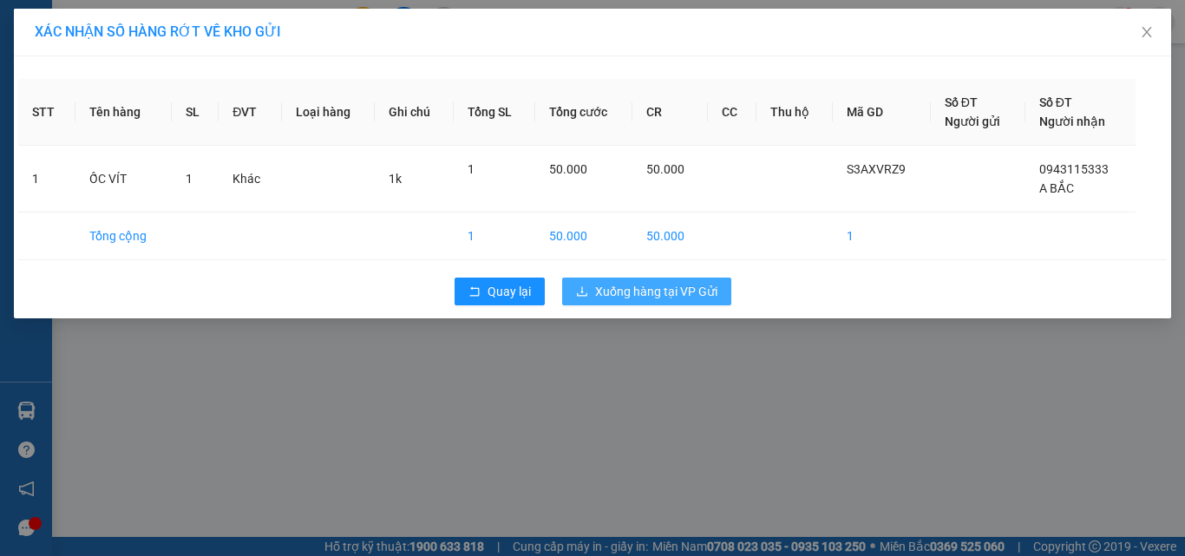
click at [664, 286] on span "Xuống hàng tại VP Gửi" at bounding box center [656, 291] width 122 height 19
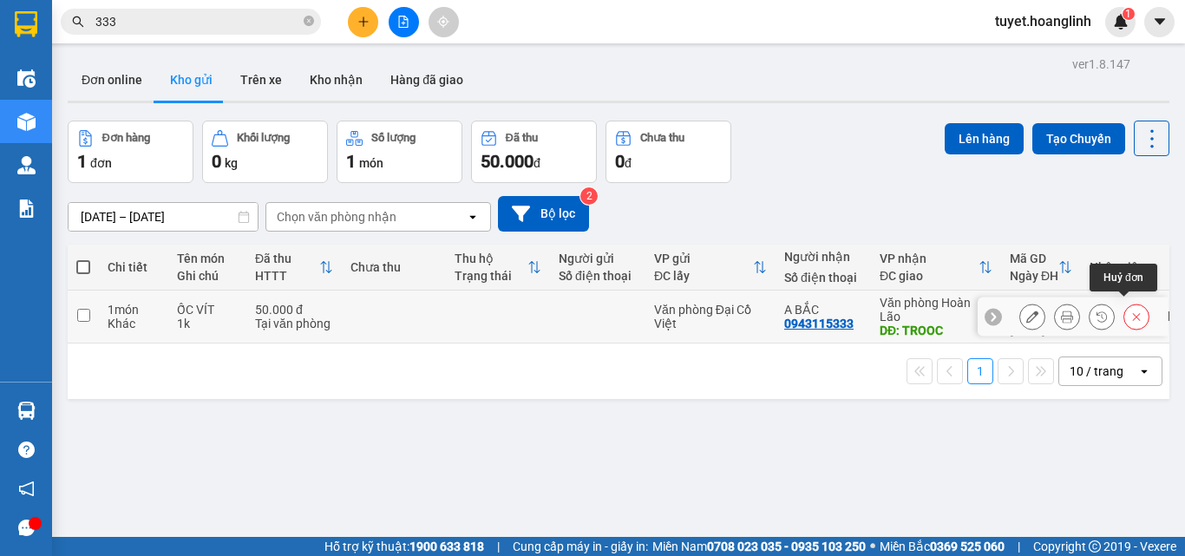
click at [1130, 310] on icon at bounding box center [1136, 316] width 12 height 12
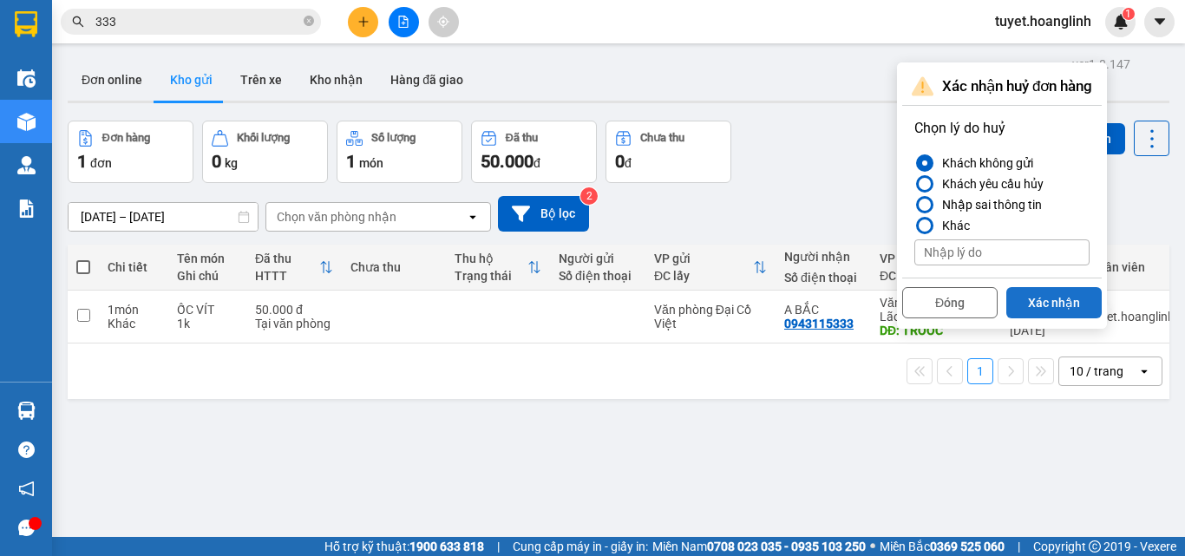
click at [1059, 302] on button "Xác nhận" at bounding box center [1053, 302] width 95 height 31
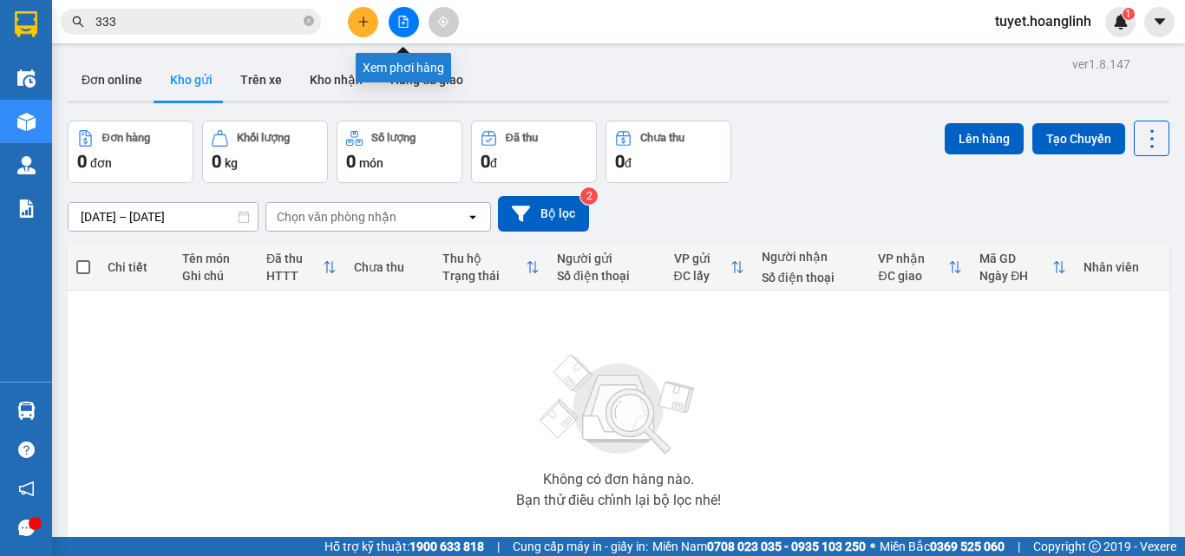
click at [407, 22] on icon "file-add" at bounding box center [403, 22] width 12 height 12
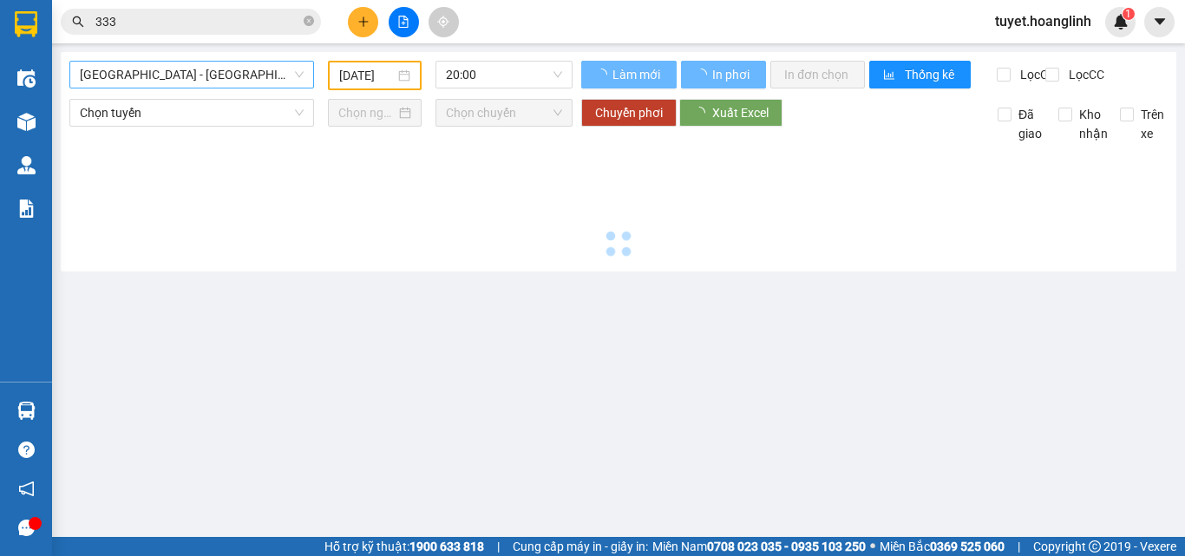
click at [215, 75] on span "[GEOGRAPHIC_DATA] - [GEOGRAPHIC_DATA]" at bounding box center [192, 75] width 224 height 26
type input "[DATE]"
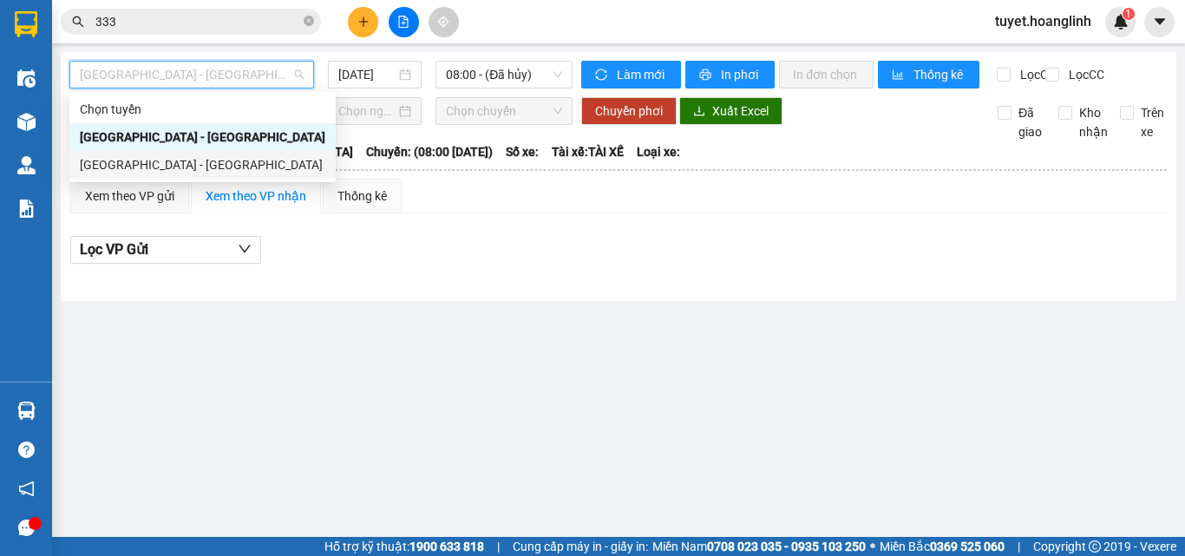
click at [190, 165] on div "[GEOGRAPHIC_DATA] - [GEOGRAPHIC_DATA]" at bounding box center [202, 164] width 245 height 19
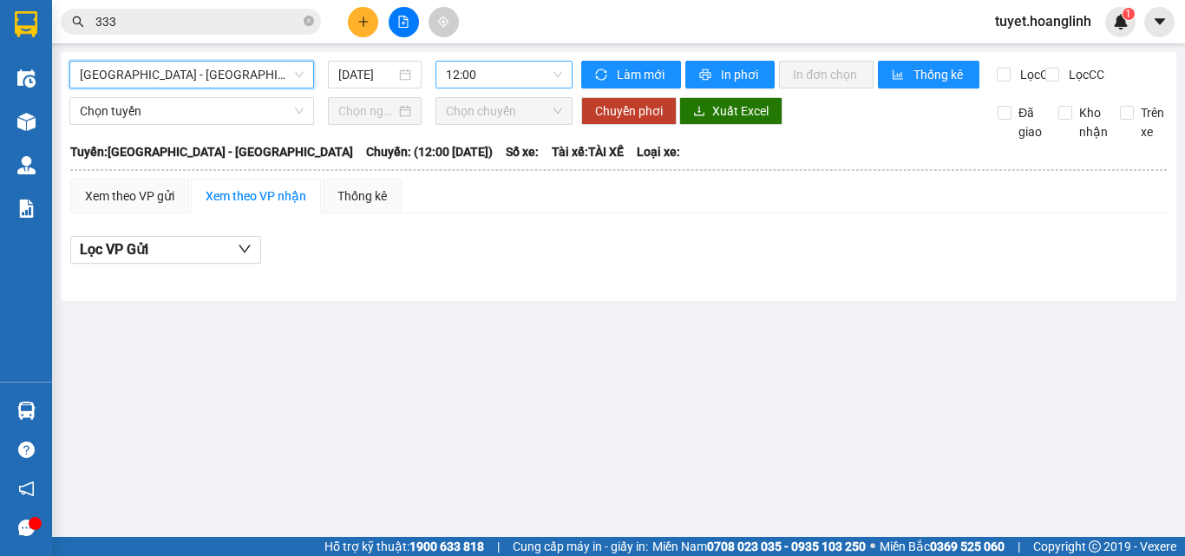
click at [493, 72] on span "12:00" at bounding box center [504, 75] width 116 height 26
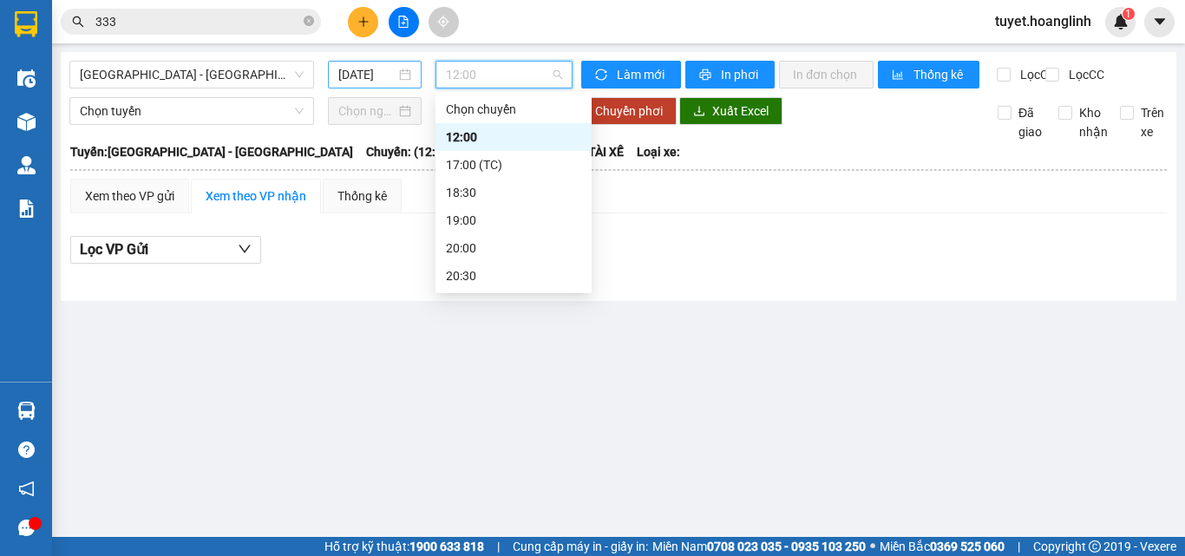
click at [359, 71] on input "[DATE]" at bounding box center [366, 74] width 57 height 19
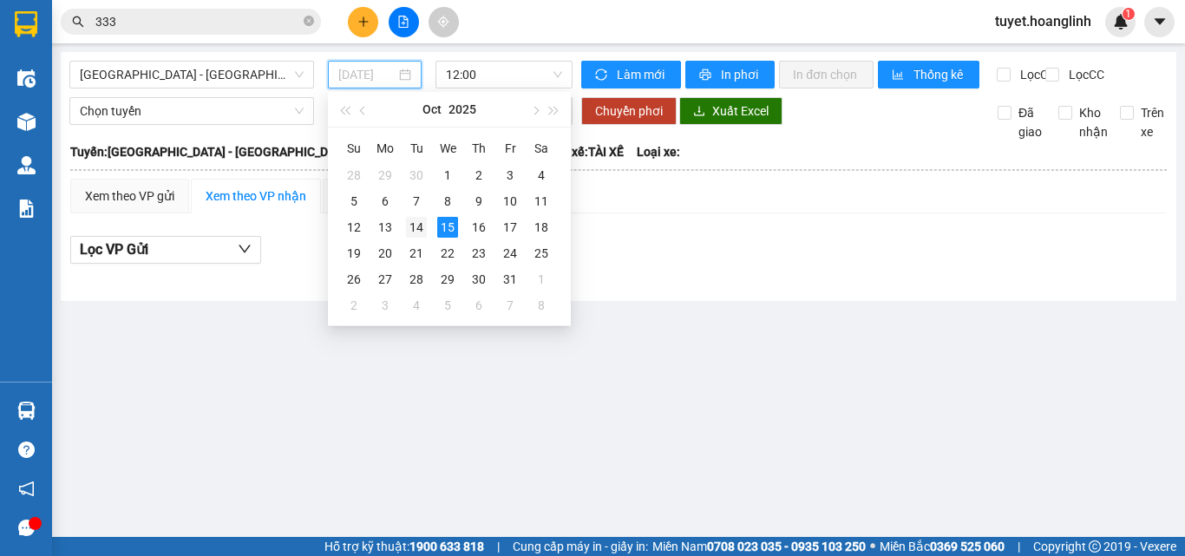
click at [419, 224] on div "14" at bounding box center [416, 227] width 21 height 21
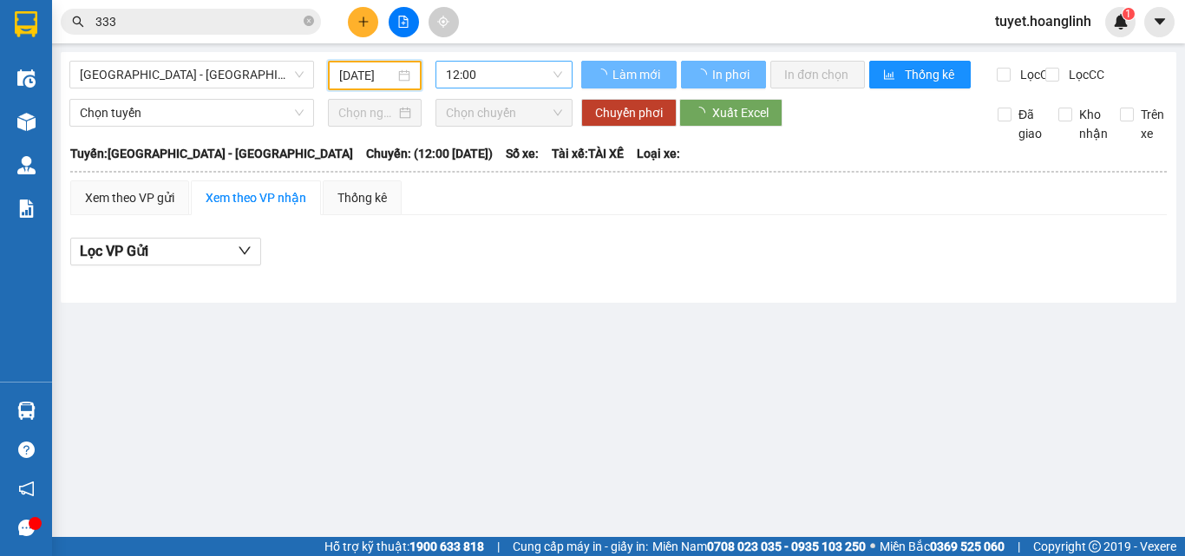
type input "[DATE]"
click at [509, 64] on span "12:00" at bounding box center [504, 75] width 116 height 26
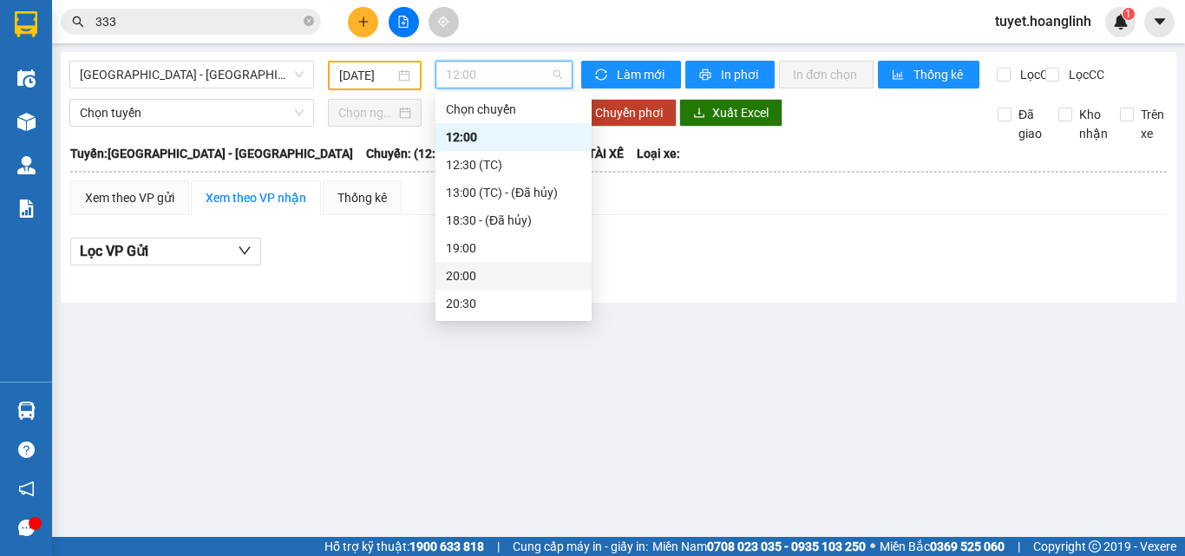
click at [489, 271] on div "20:00" at bounding box center [513, 275] width 135 height 19
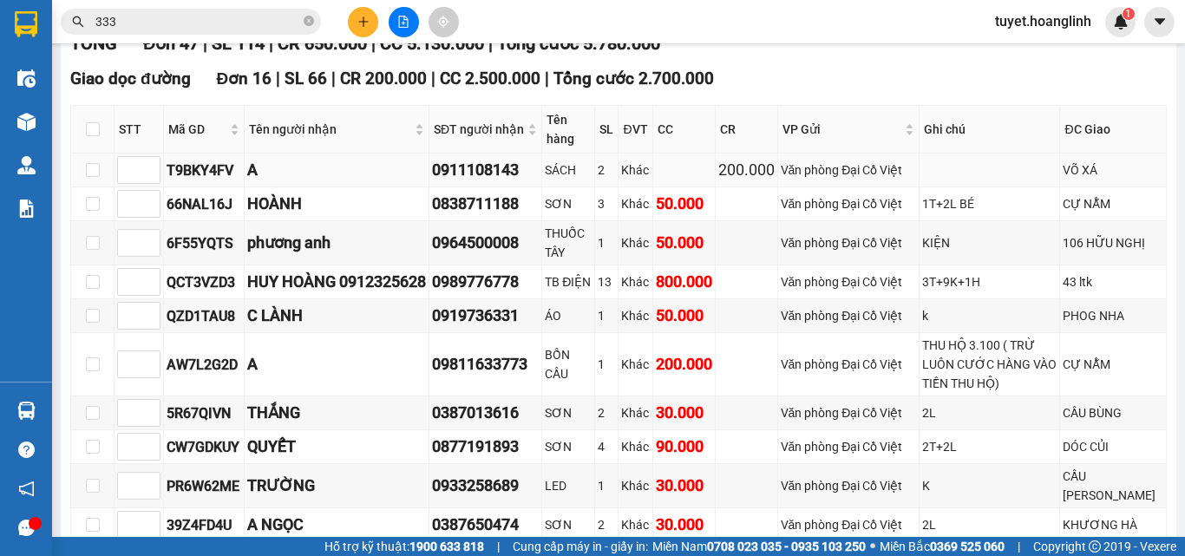
scroll to position [347, 0]
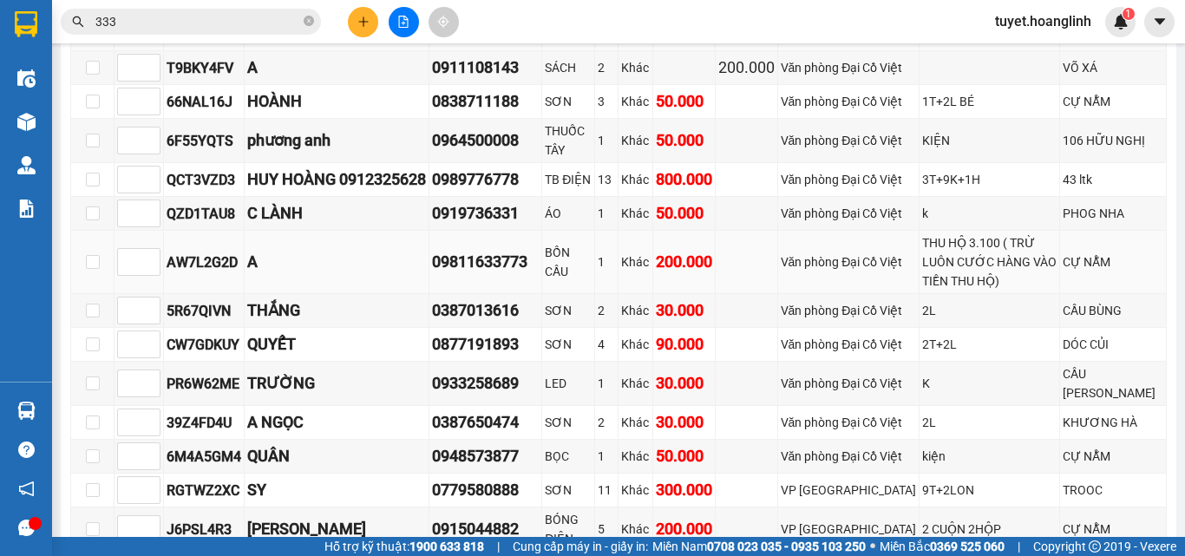
click at [471, 271] on div "09811633773" at bounding box center [485, 262] width 107 height 24
click at [506, 274] on div "09811633773" at bounding box center [485, 262] width 107 height 24
click at [493, 294] on td "09811633773" at bounding box center [485, 262] width 113 height 63
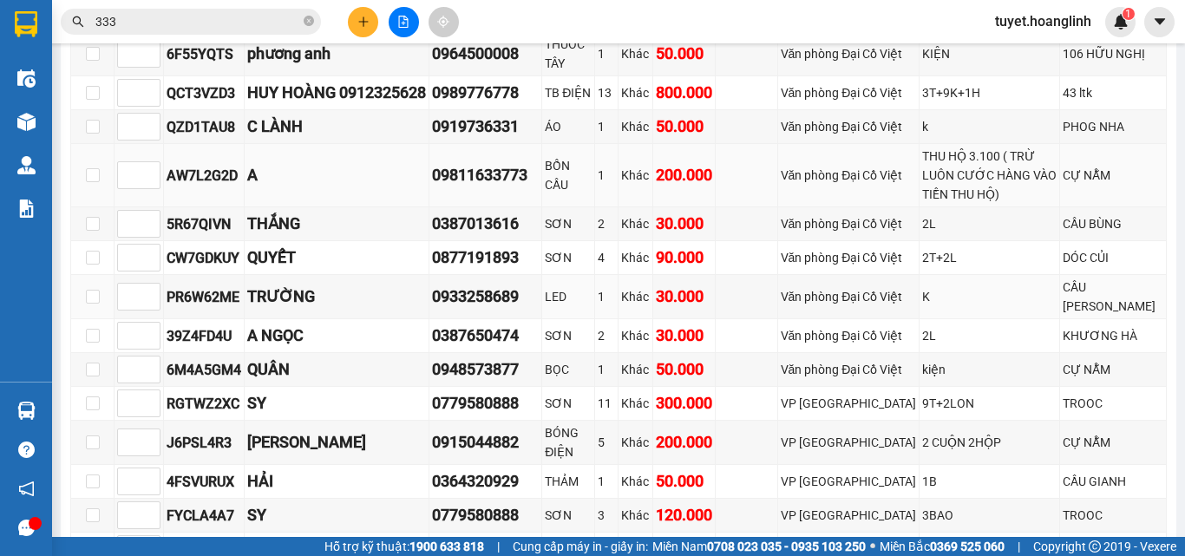
scroll to position [520, 0]
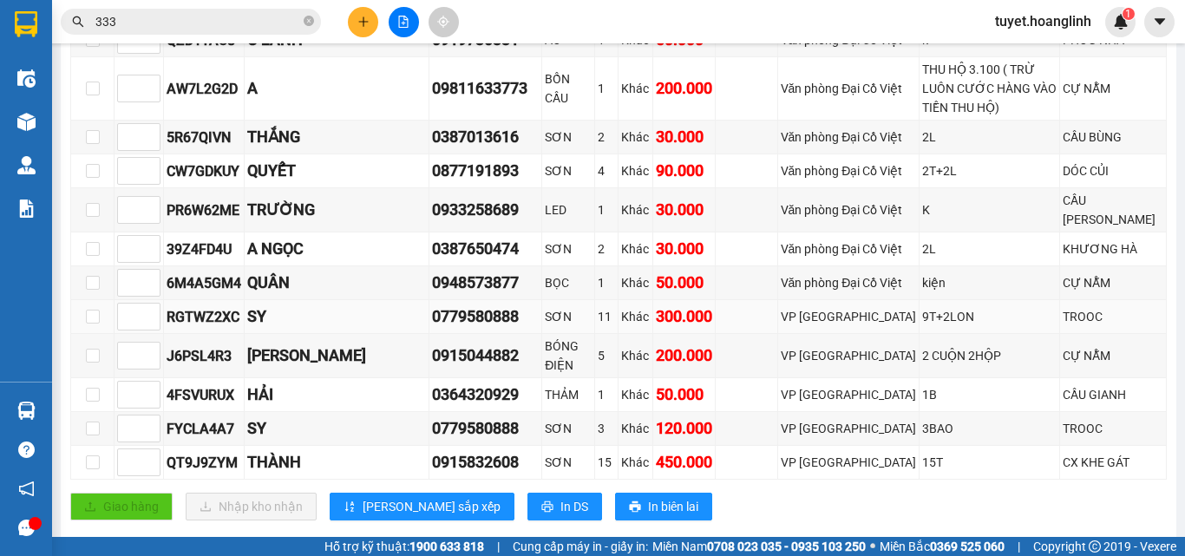
click at [503, 329] on div "0779580888" at bounding box center [485, 316] width 107 height 24
copy div "0779580888"
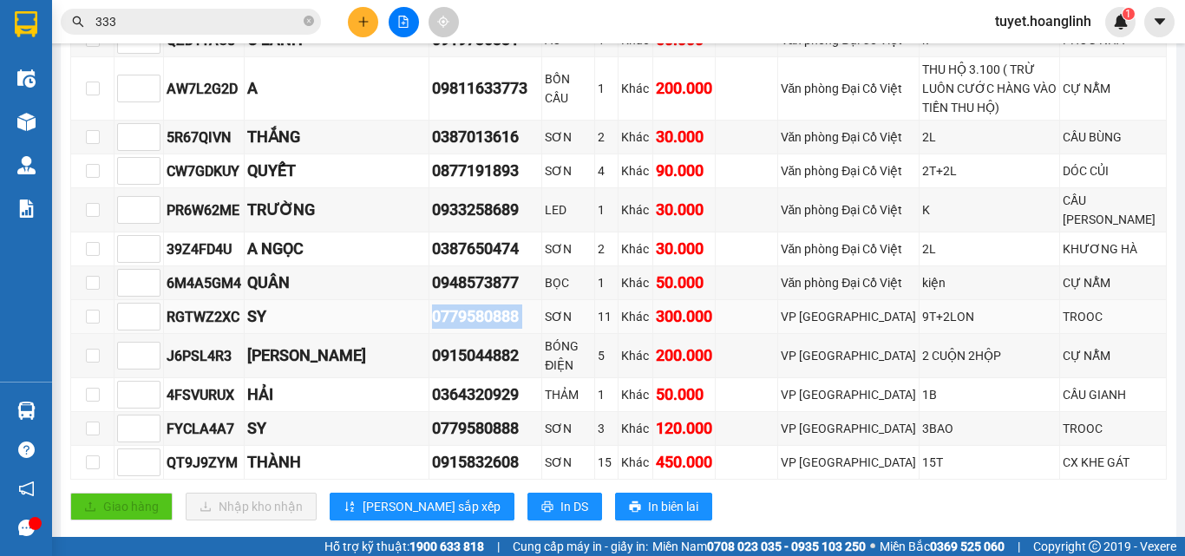
click at [464, 329] on div "0779580888" at bounding box center [485, 316] width 107 height 24
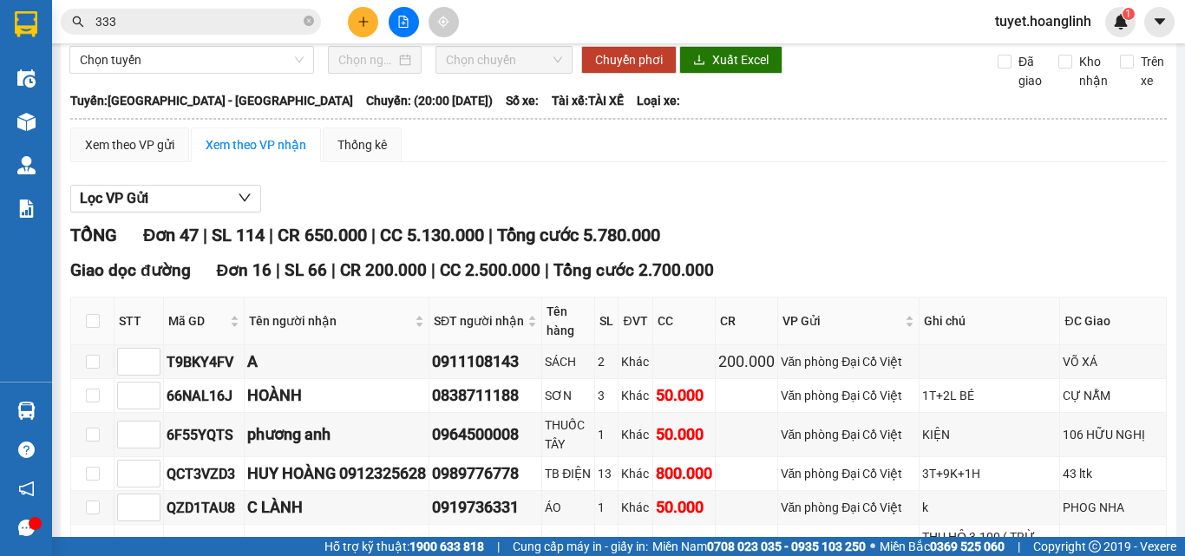
scroll to position [0, 0]
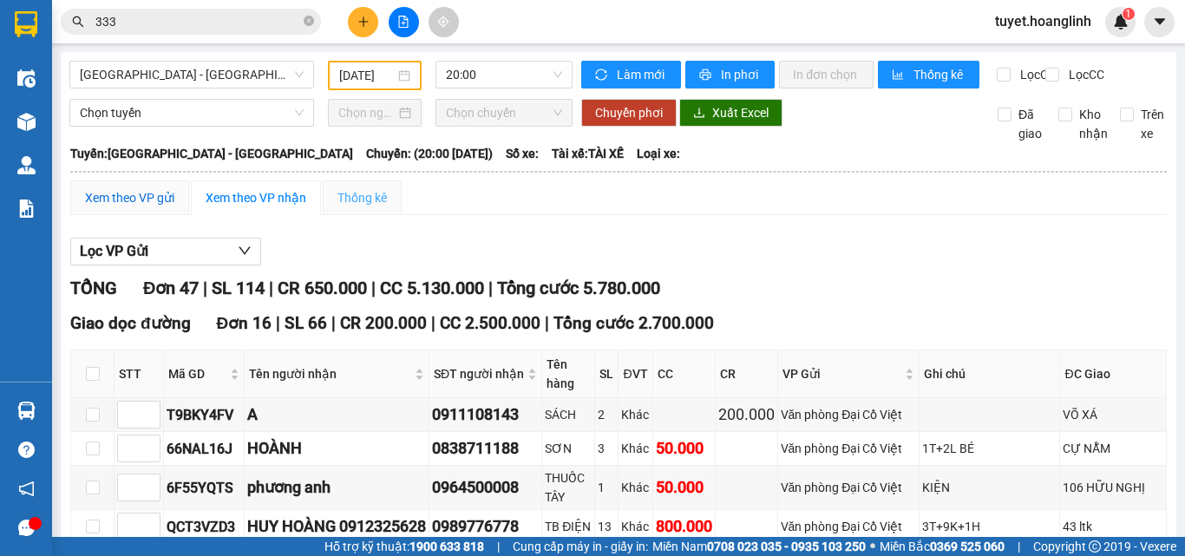
click at [152, 207] on div "Xem theo VP gửi" at bounding box center [129, 197] width 89 height 19
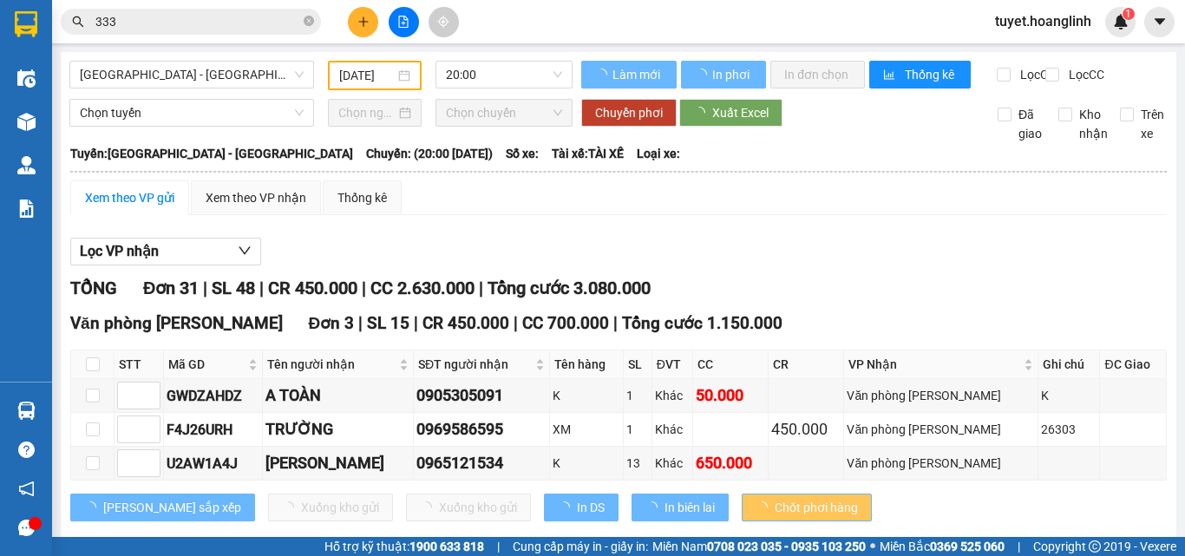
click at [187, 26] on input "333" at bounding box center [197, 21] width 205 height 19
click at [190, 17] on input "333" at bounding box center [197, 21] width 205 height 19
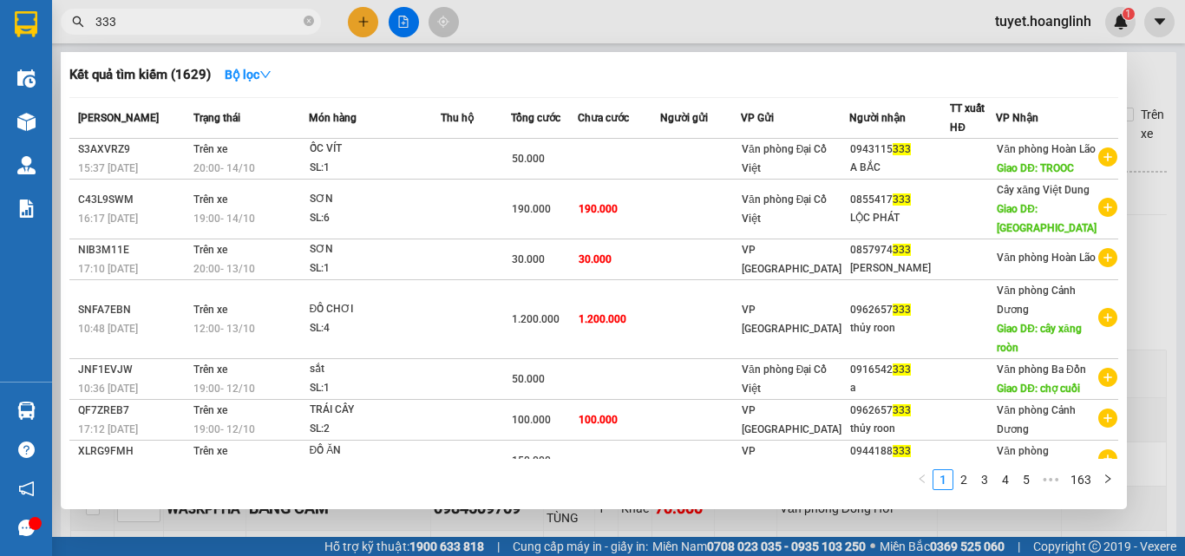
click at [1146, 97] on div at bounding box center [592, 278] width 1185 height 556
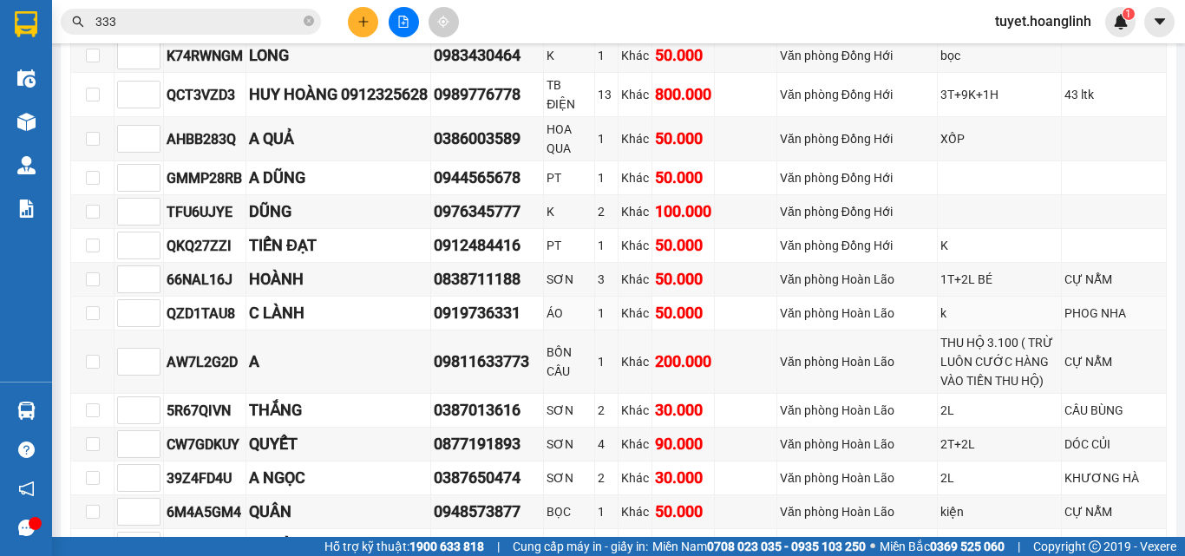
scroll to position [1110, 0]
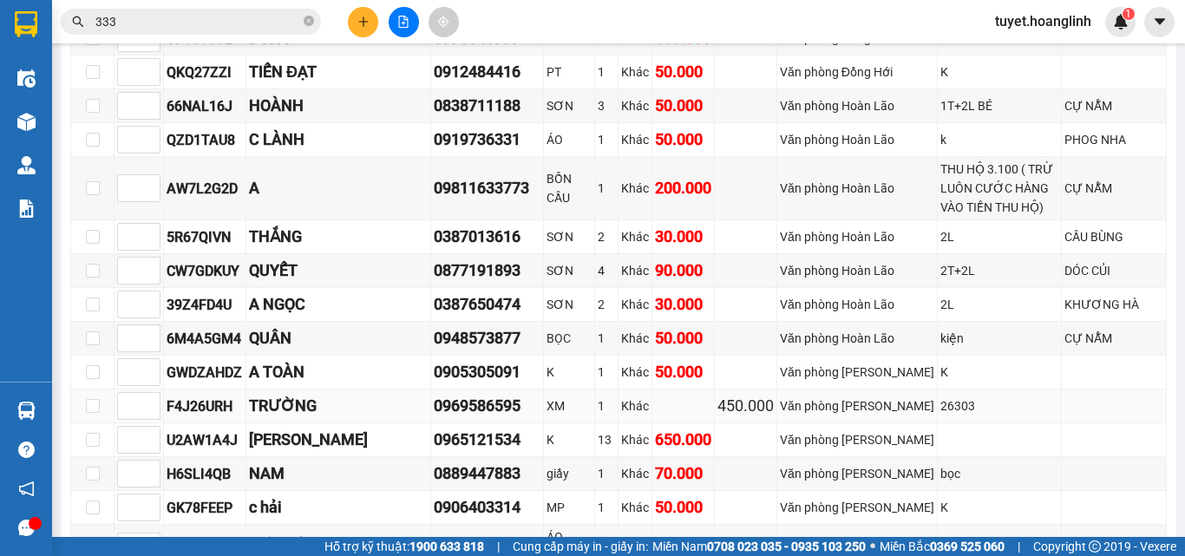
click at [940, 415] on div "26303" at bounding box center [999, 405] width 119 height 19
click at [944, 415] on div "26303" at bounding box center [999, 405] width 119 height 19
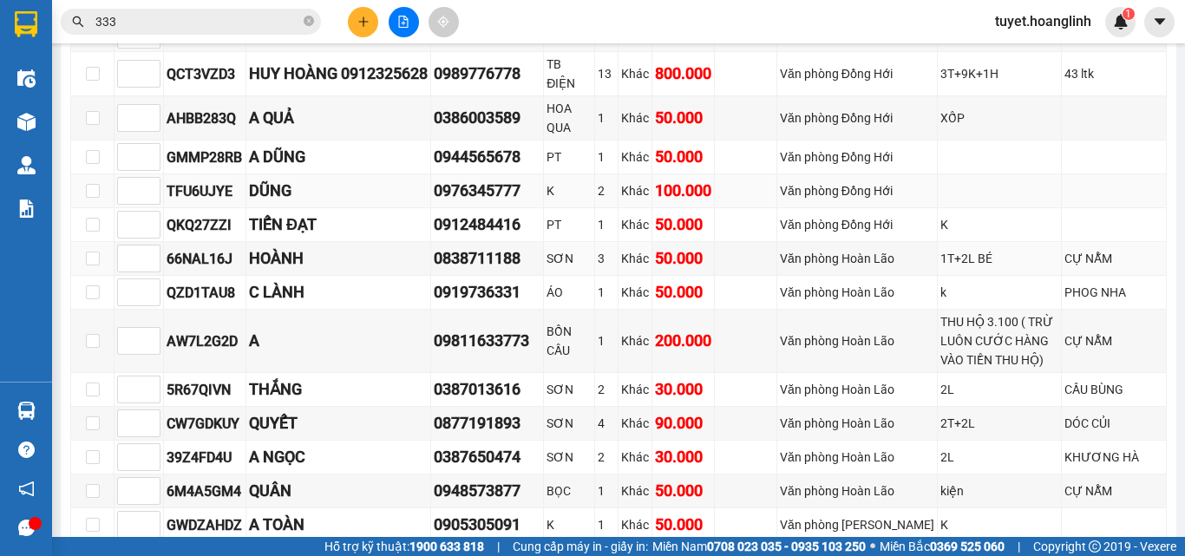
scroll to position [1023, 0]
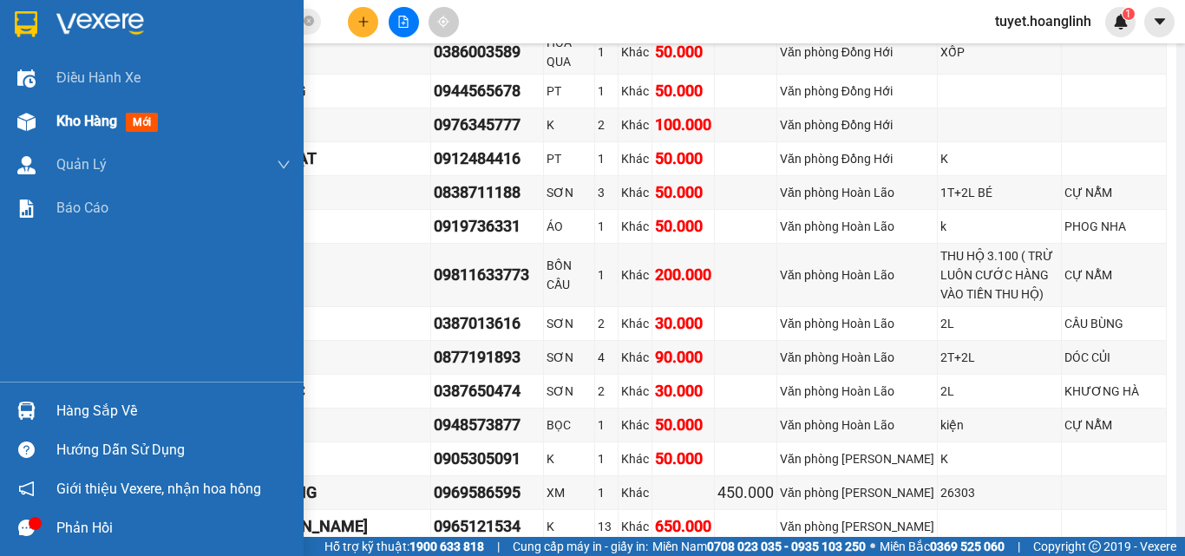
click at [41, 121] on div at bounding box center [26, 122] width 30 height 30
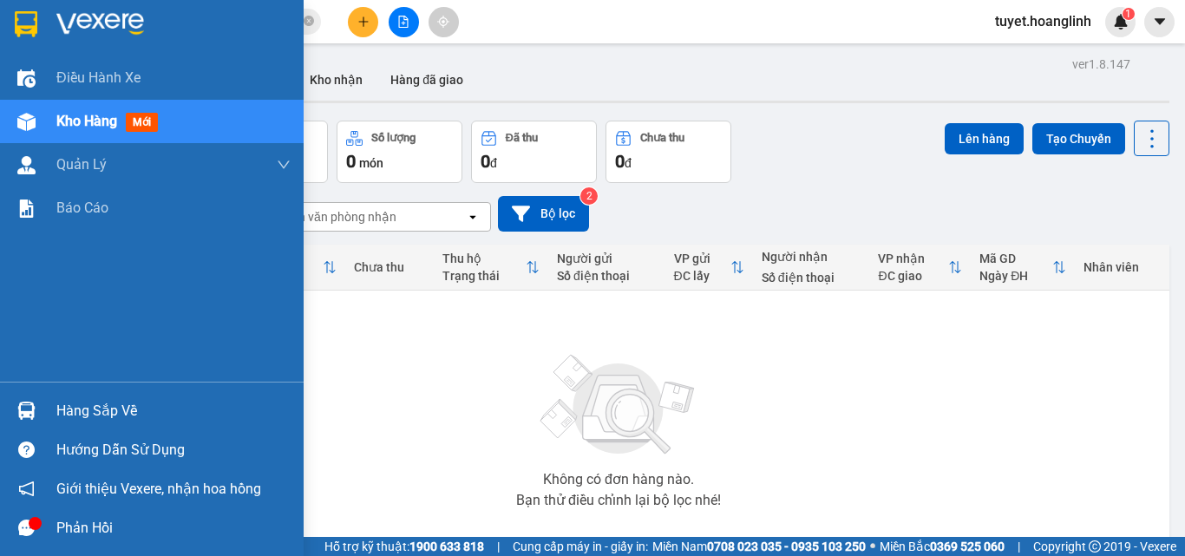
click at [95, 113] on span "Kho hàng" at bounding box center [86, 121] width 61 height 16
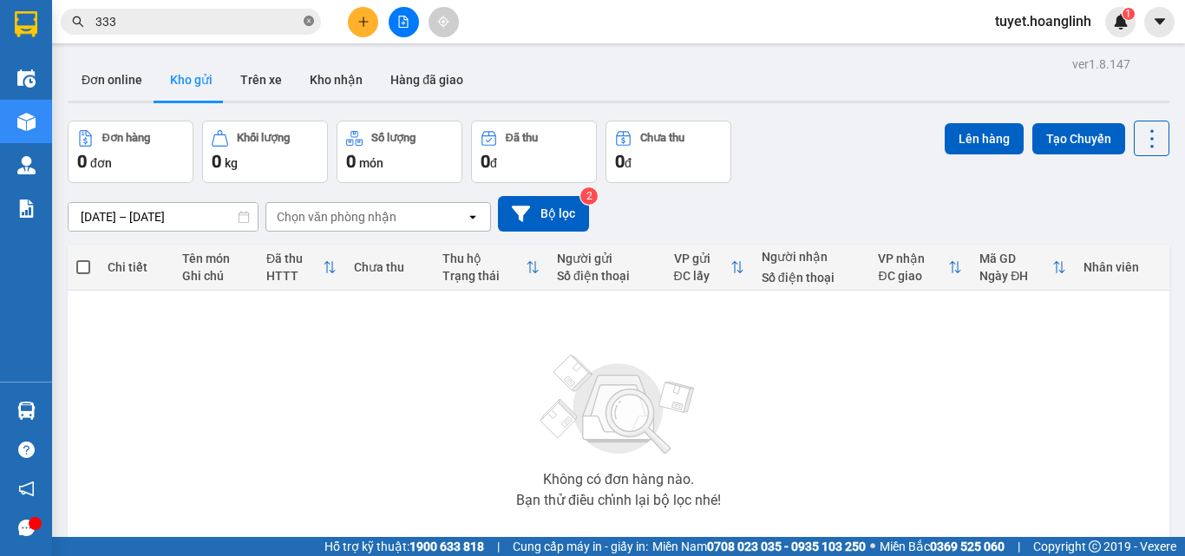
click at [310, 20] on icon "close-circle" at bounding box center [309, 21] width 10 height 10
